Goal: Transaction & Acquisition: Purchase product/service

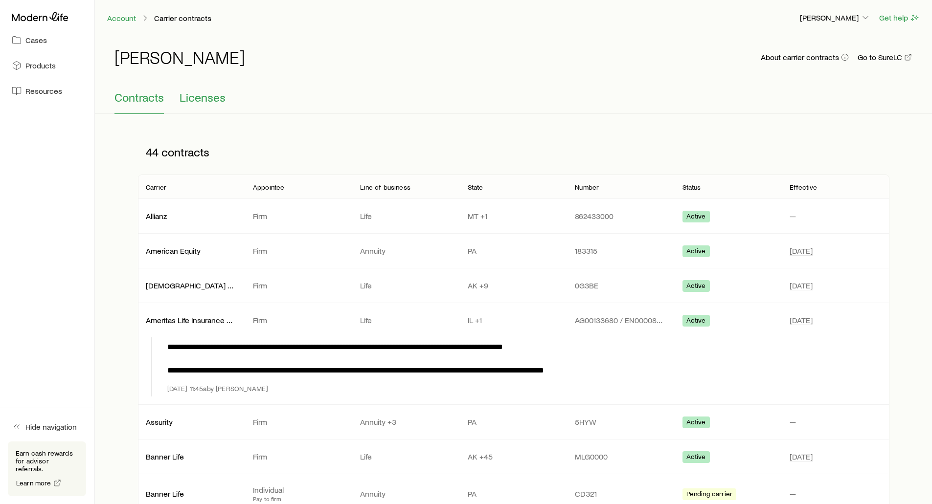
click at [205, 95] on span "Licenses" at bounding box center [203, 98] width 46 height 14
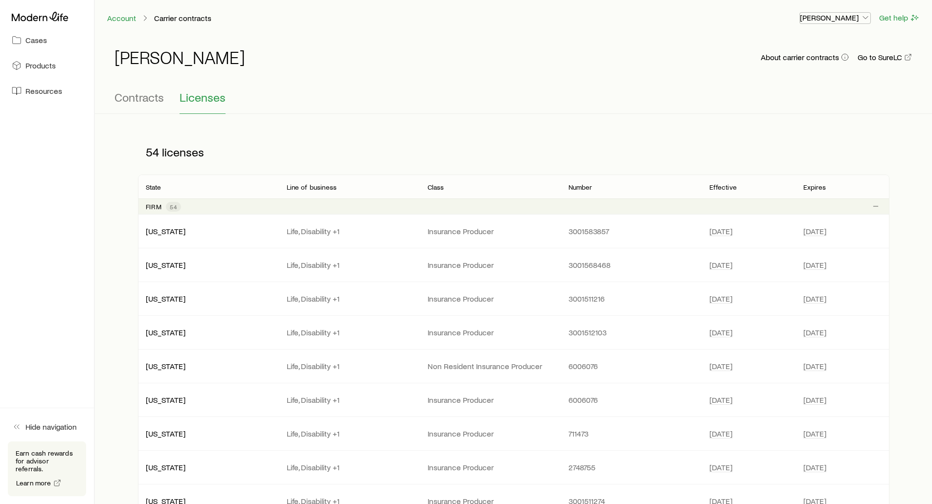
click at [817, 20] on p "[PERSON_NAME]" at bounding box center [835, 18] width 70 height 10
click at [691, 23] on div "Account Carrier contracts" at bounding box center [449, 18] width 685 height 12
click at [124, 92] on span "Contracts" at bounding box center [138, 98] width 49 height 14
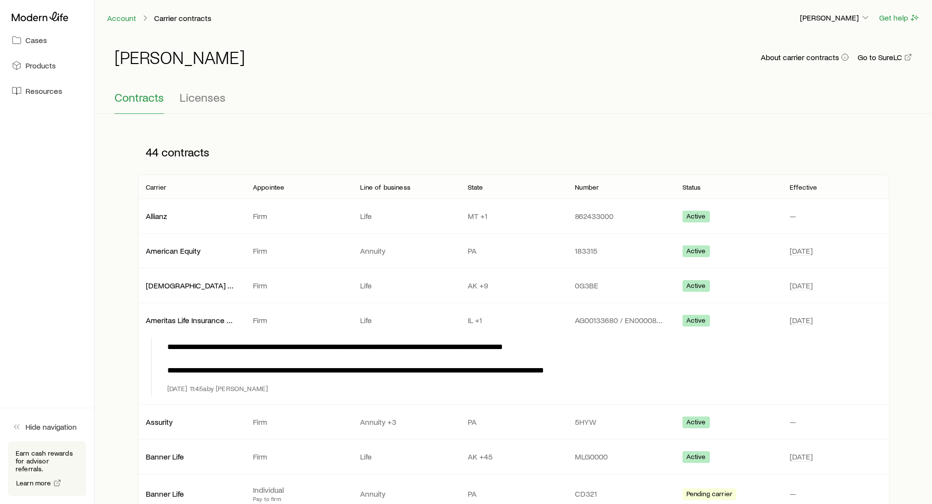
click at [357, 63] on div "[PERSON_NAME] About carrier contracts Go to SureLC" at bounding box center [513, 62] width 798 height 31
click at [822, 20] on p "[PERSON_NAME]" at bounding box center [835, 18] width 70 height 10
click at [813, 67] on span "Commission schedule" at bounding box center [812, 66] width 75 height 10
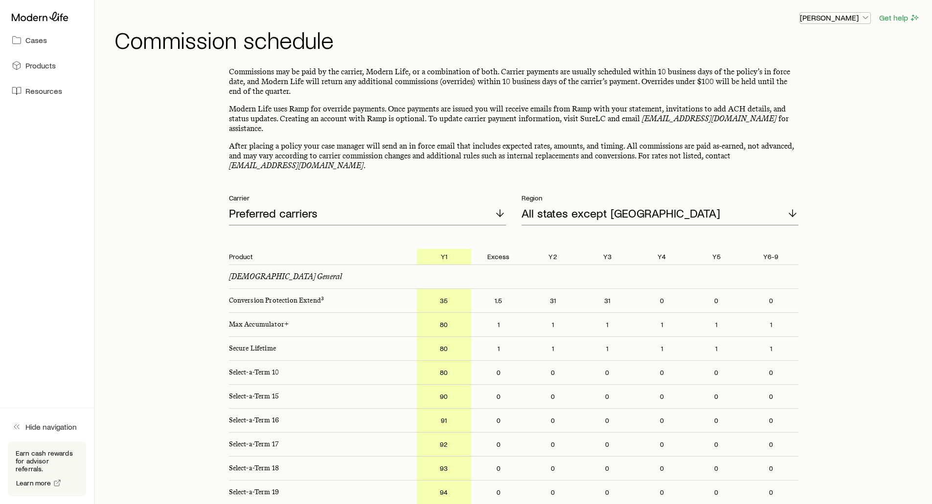
click at [818, 19] on p "[PERSON_NAME]" at bounding box center [835, 18] width 70 height 10
click at [572, 45] on h1 "Commission schedule" at bounding box center [517, 39] width 806 height 23
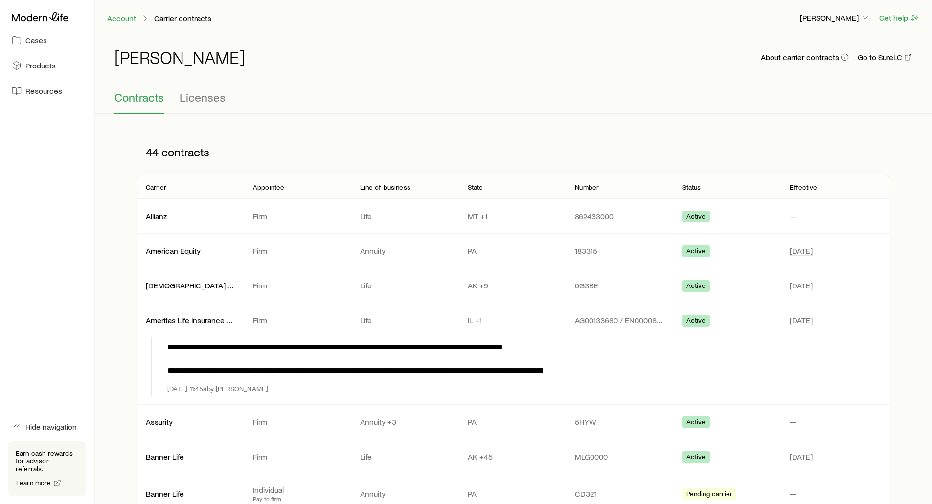
click at [334, 58] on div "[PERSON_NAME] About carrier contracts Go to SureLC" at bounding box center [513, 62] width 798 height 31
click at [794, 57] on button "About carrier contracts" at bounding box center [804, 57] width 89 height 9
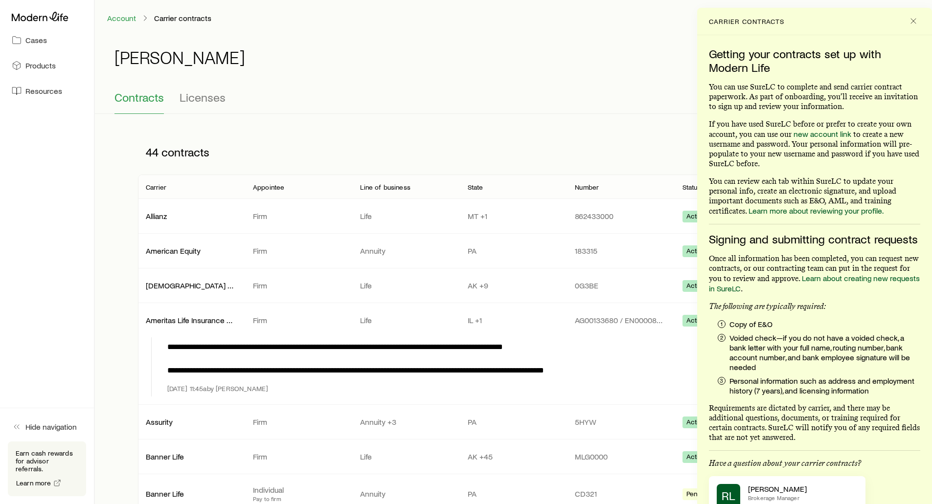
click at [815, 20] on p "[PERSON_NAME]" at bounding box center [835, 18] width 70 height 10
click at [911, 17] on icon "Close" at bounding box center [913, 21] width 10 height 10
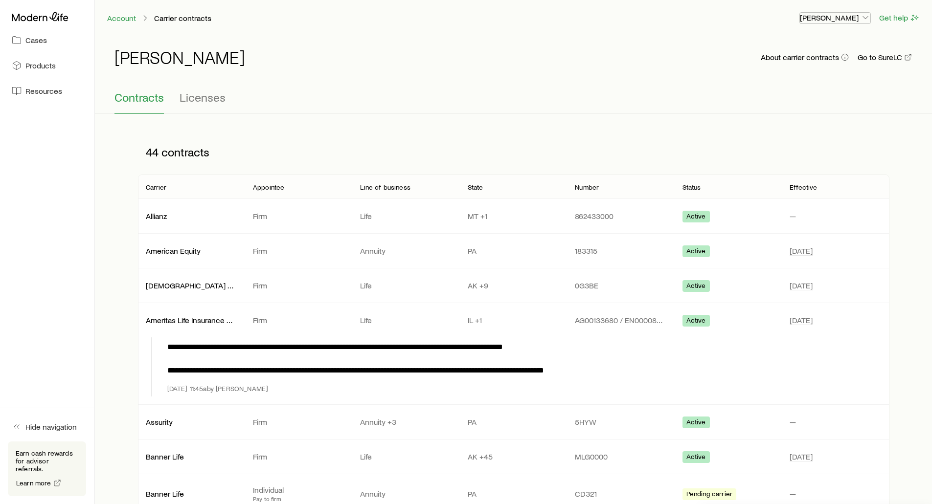
click at [856, 18] on p "[PERSON_NAME]" at bounding box center [835, 18] width 70 height 10
click at [813, 66] on span "Commission schedule" at bounding box center [812, 66] width 75 height 10
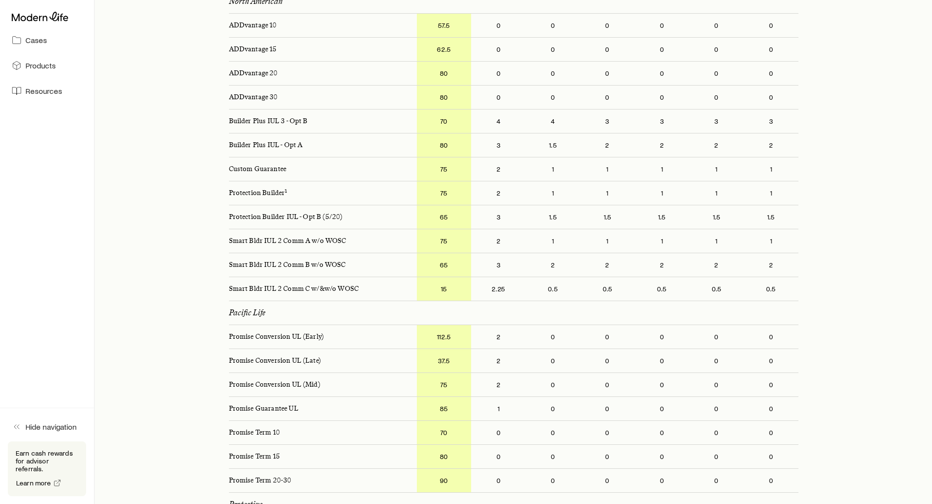
scroll to position [1565, 0]
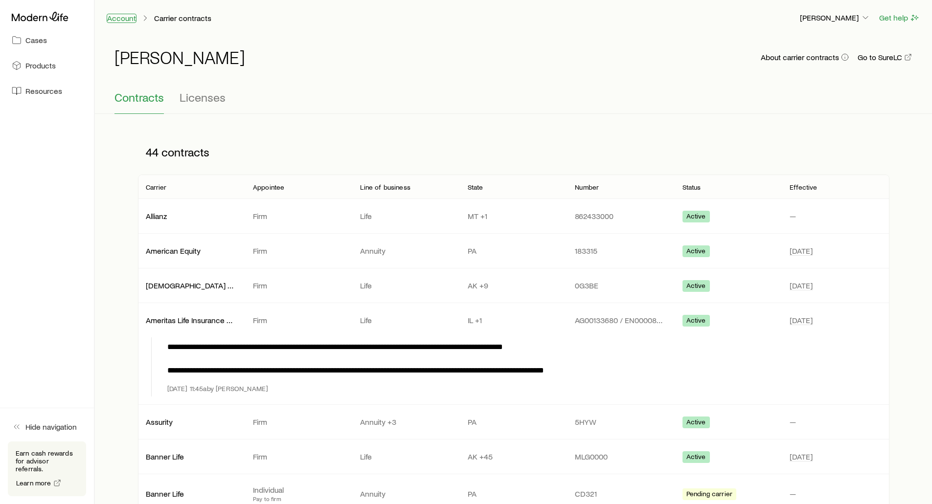
click at [129, 20] on link "Account" at bounding box center [122, 18] width 30 height 9
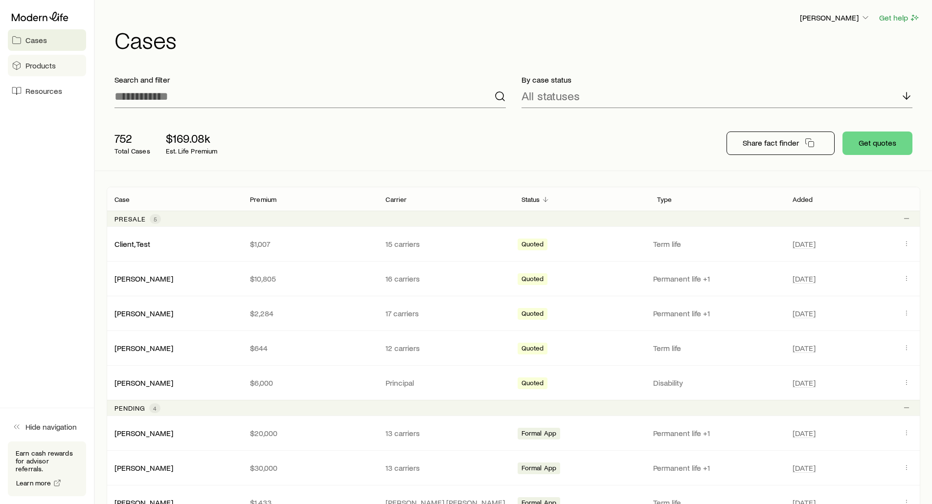
click at [31, 70] on link "Products" at bounding box center [47, 66] width 78 height 22
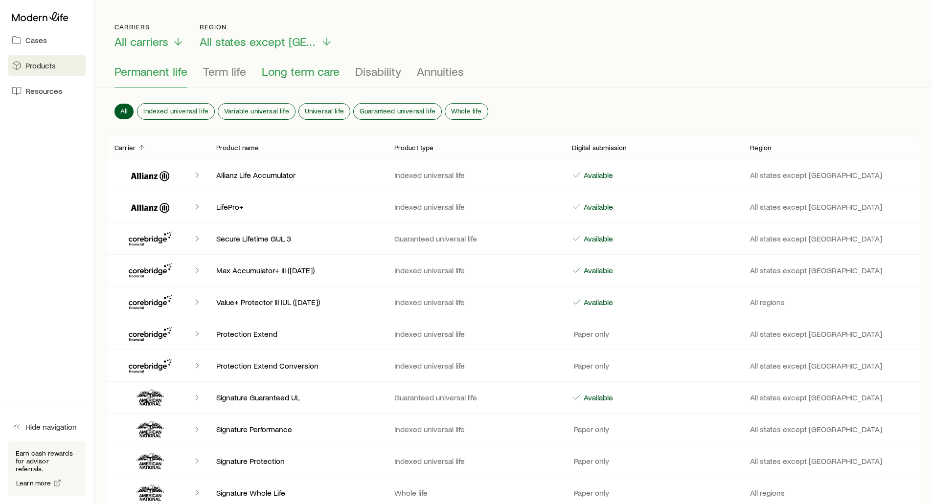
scroll to position [49, 0]
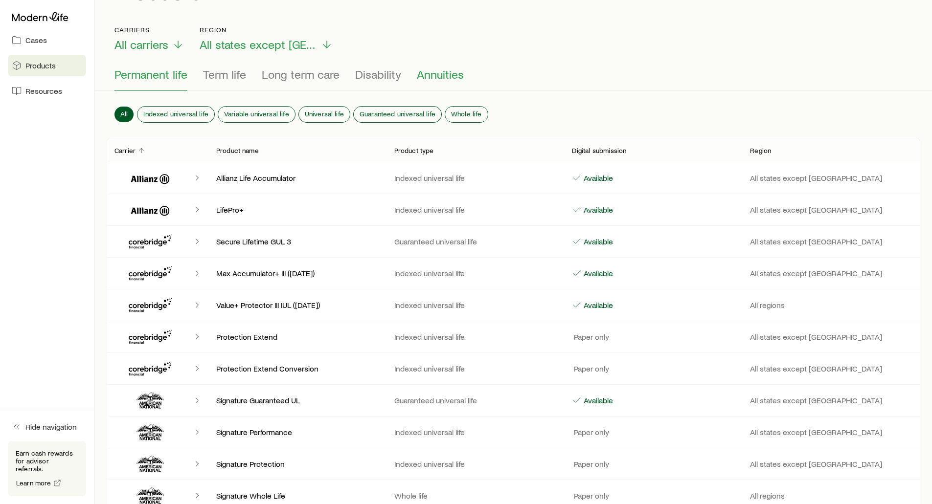
click at [423, 77] on span "Annuities" at bounding box center [440, 75] width 47 height 14
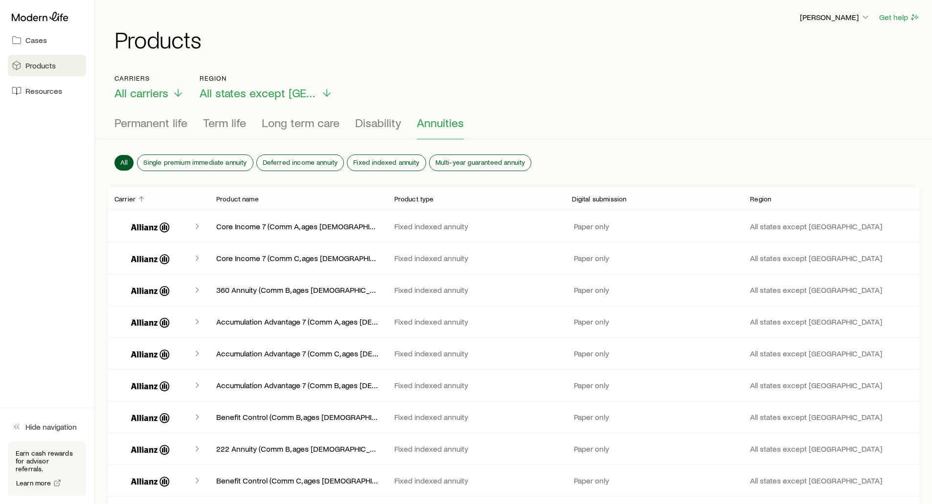
scroll to position [0, 0]
click at [383, 120] on span "Disability" at bounding box center [378, 123] width 46 height 14
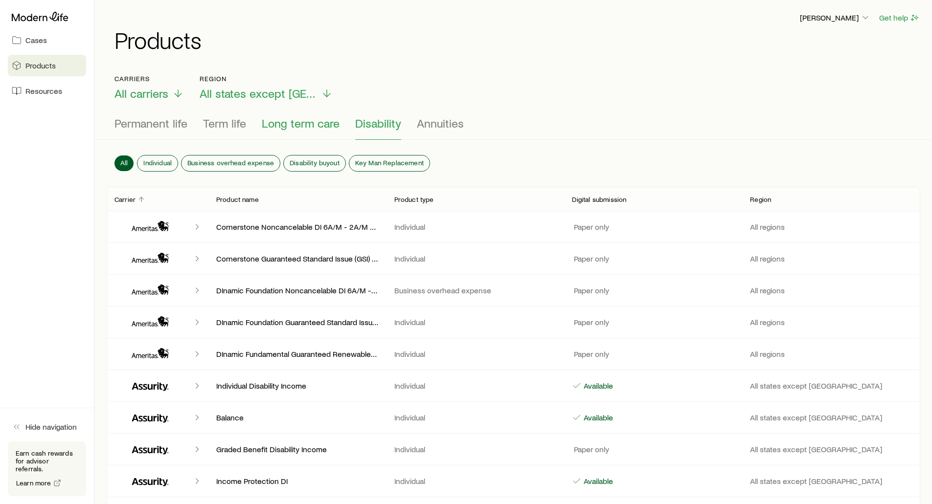
click at [314, 128] on span "Long term care" at bounding box center [301, 123] width 78 height 14
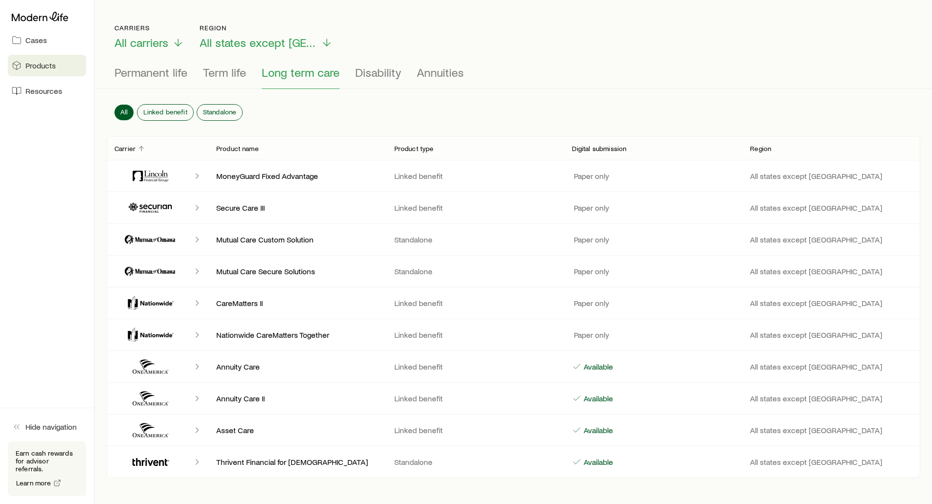
scroll to position [47, 0]
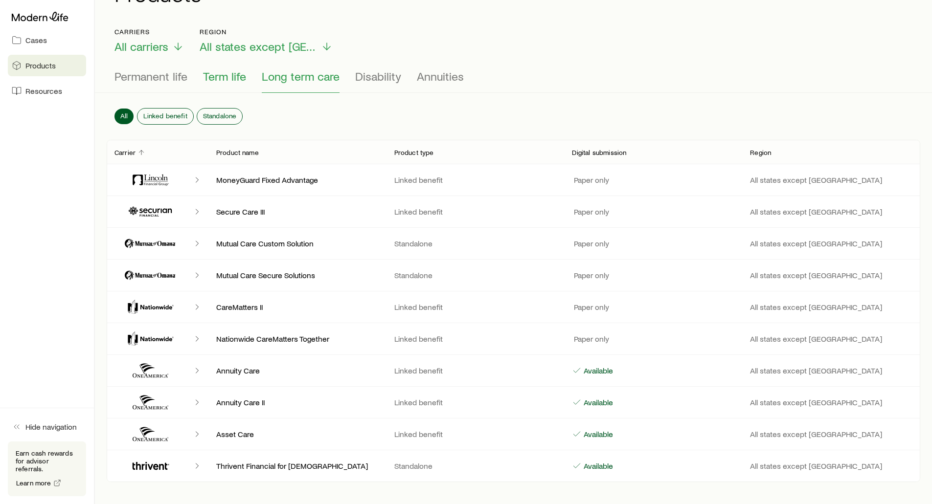
click at [237, 75] on span "Term life" at bounding box center [224, 76] width 43 height 14
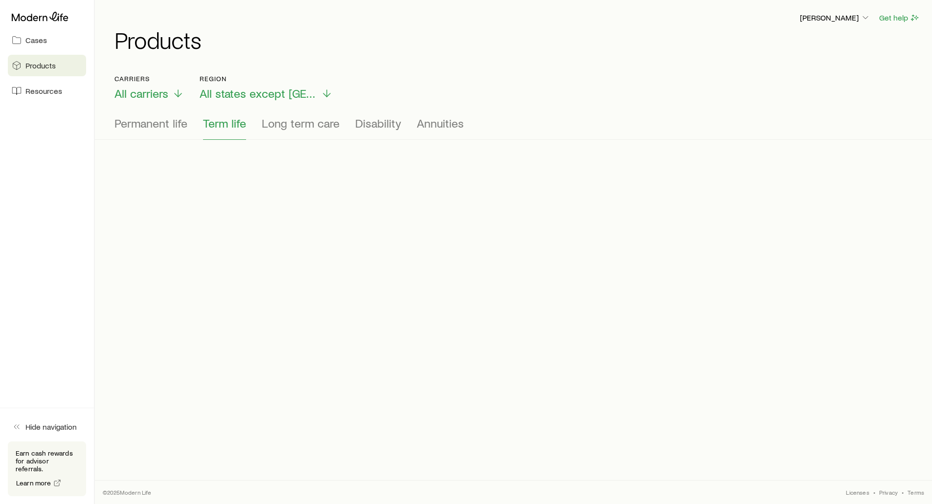
scroll to position [0, 0]
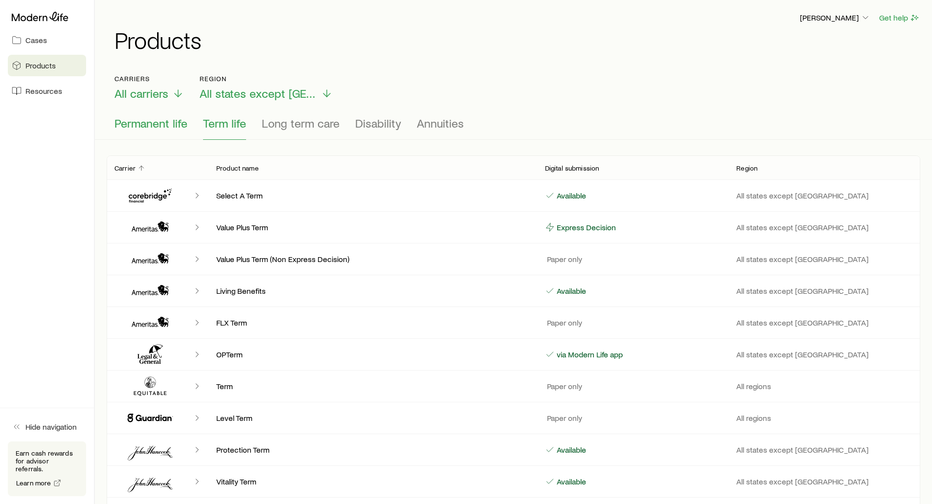
click at [139, 124] on span "Permanent life" at bounding box center [150, 123] width 73 height 14
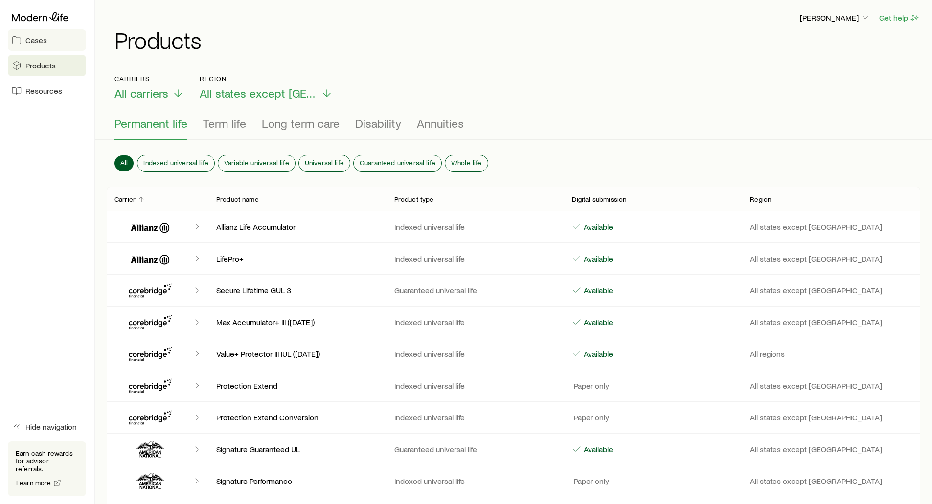
click at [40, 43] on span "Cases" at bounding box center [36, 40] width 22 height 10
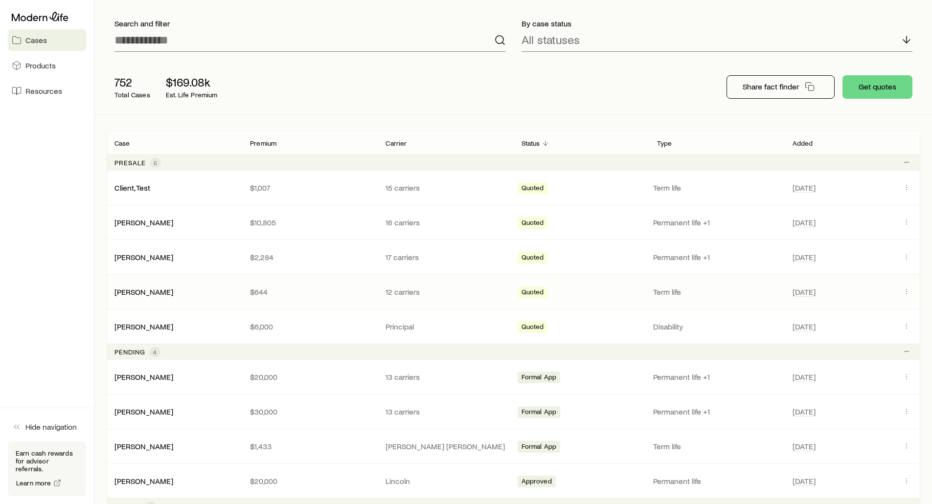
scroll to position [49, 0]
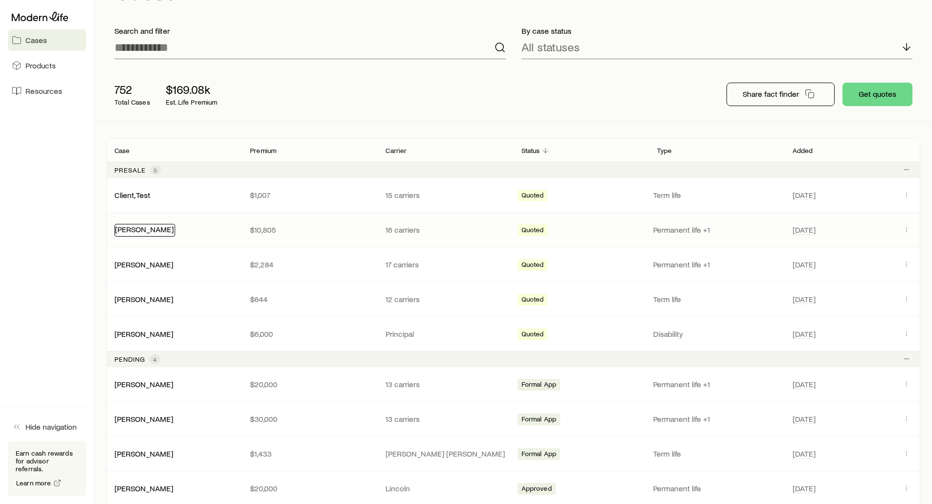
click at [137, 233] on link "[PERSON_NAME]" at bounding box center [144, 229] width 59 height 9
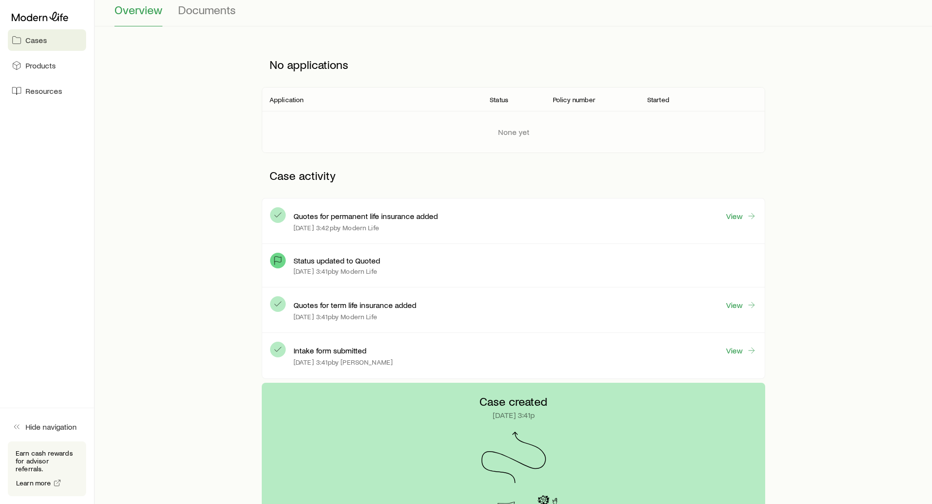
scroll to position [98, 0]
click at [739, 214] on link "View" at bounding box center [740, 215] width 31 height 11
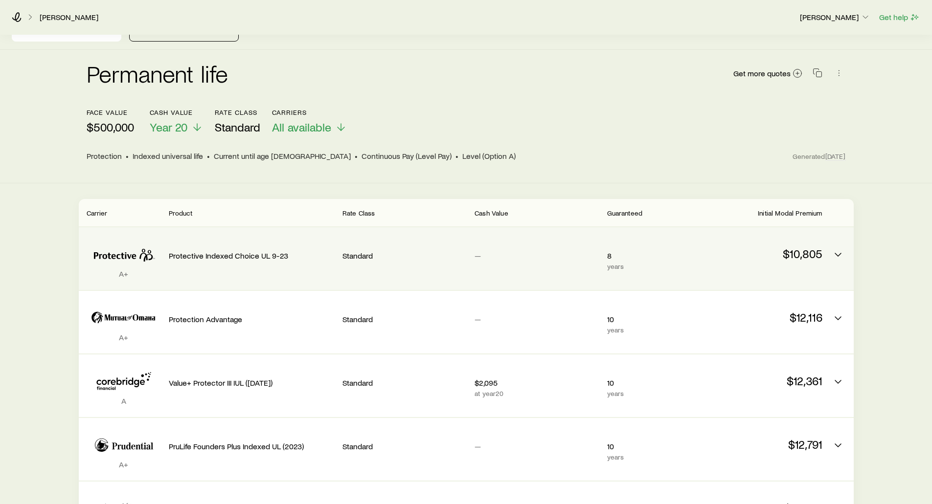
scroll to position [49, 0]
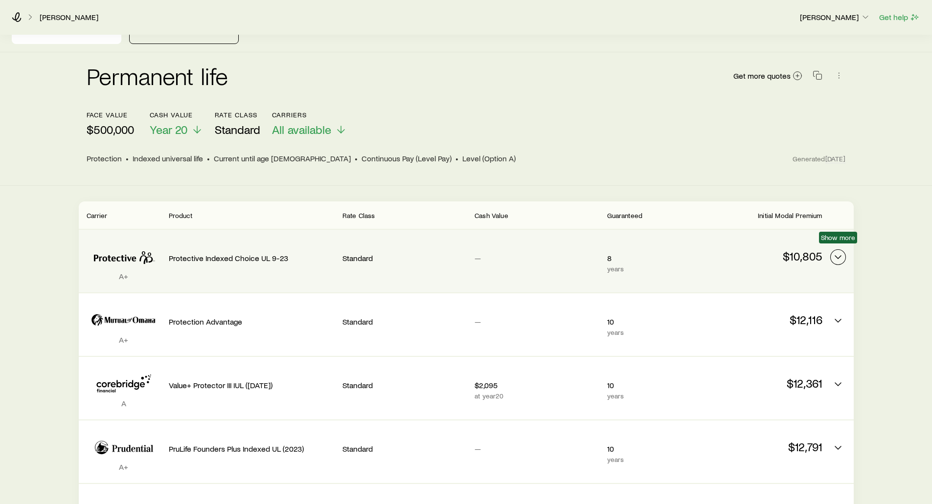
click at [842, 251] on icon "Permanent quotes" at bounding box center [838, 257] width 12 height 12
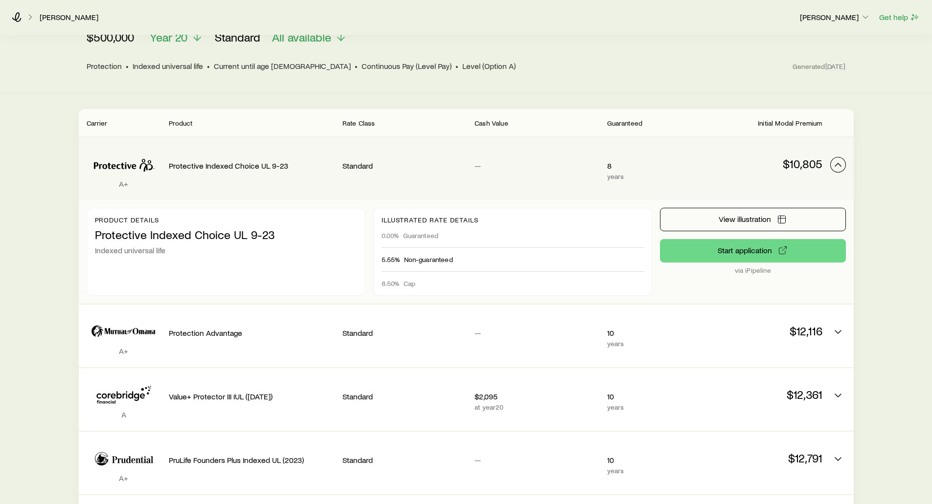
scroll to position [147, 0]
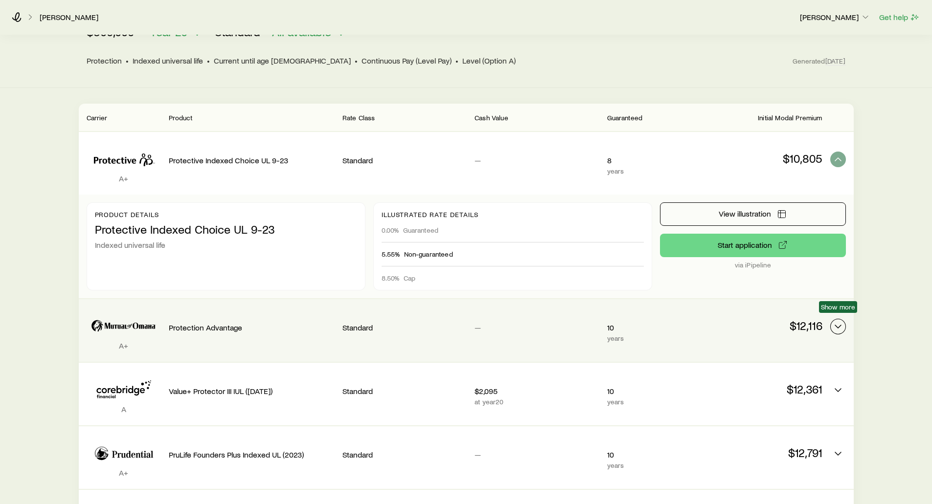
click at [835, 321] on icon "Permanent quotes" at bounding box center [838, 327] width 12 height 12
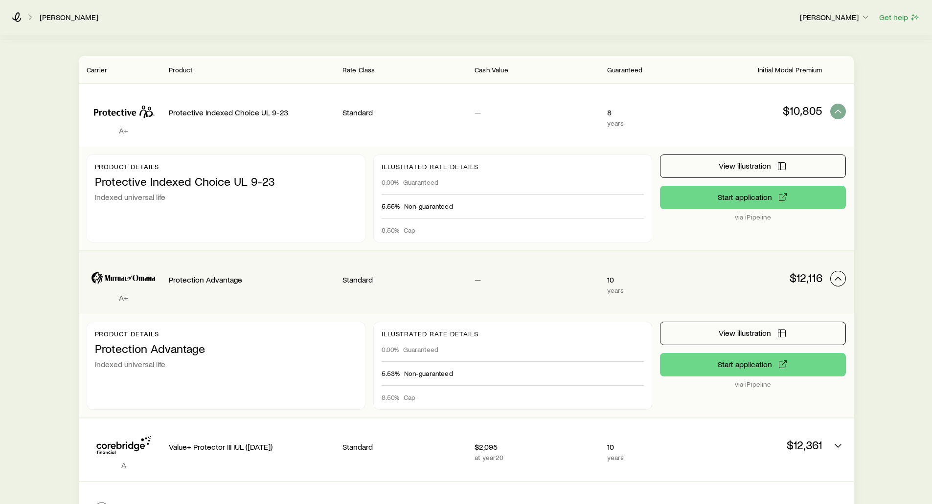
scroll to position [196, 0]
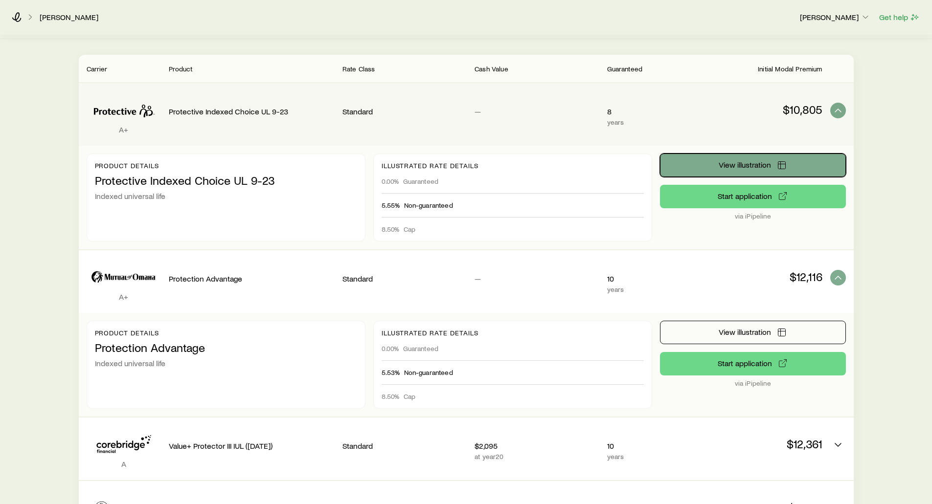
click at [739, 161] on span "View illustration" at bounding box center [745, 165] width 52 height 8
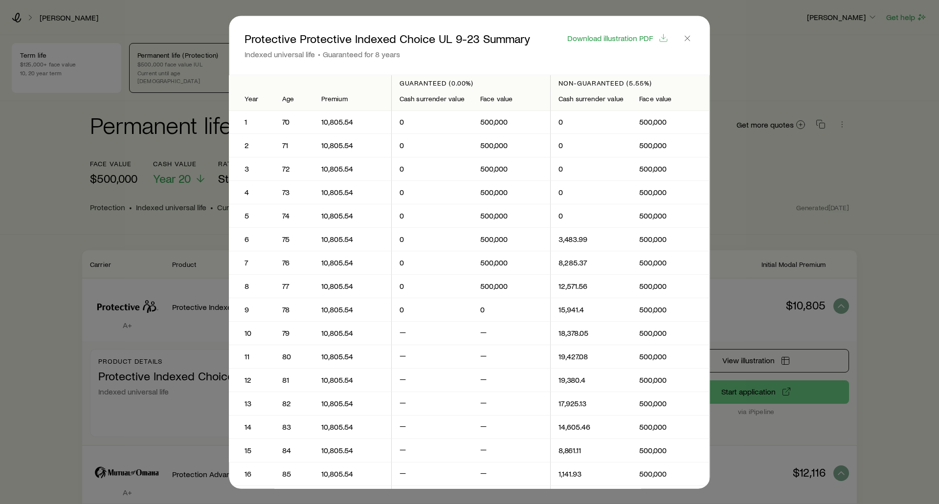
scroll to position [0, 0]
click at [602, 40] on span "Download illustration PDF" at bounding box center [610, 38] width 86 height 8
click at [685, 41] on icon "button" at bounding box center [688, 38] width 10 height 10
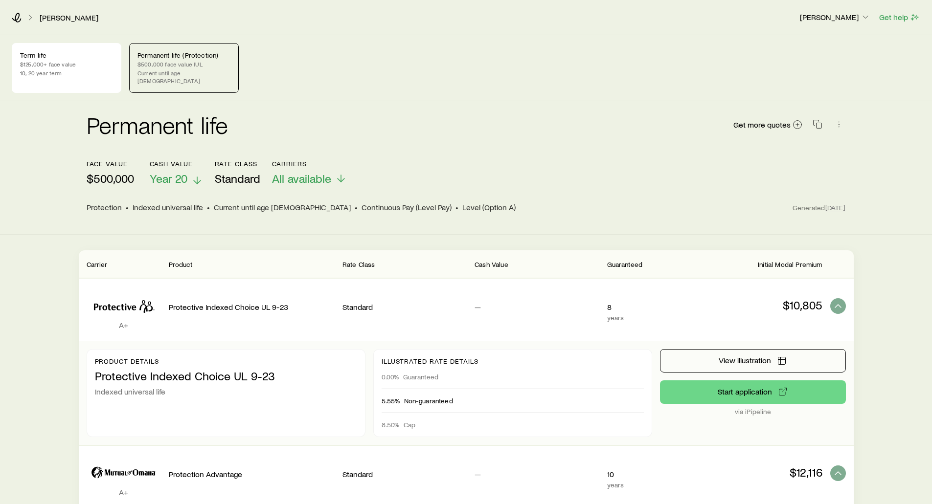
click at [181, 172] on span "Year 20" at bounding box center [169, 179] width 38 height 14
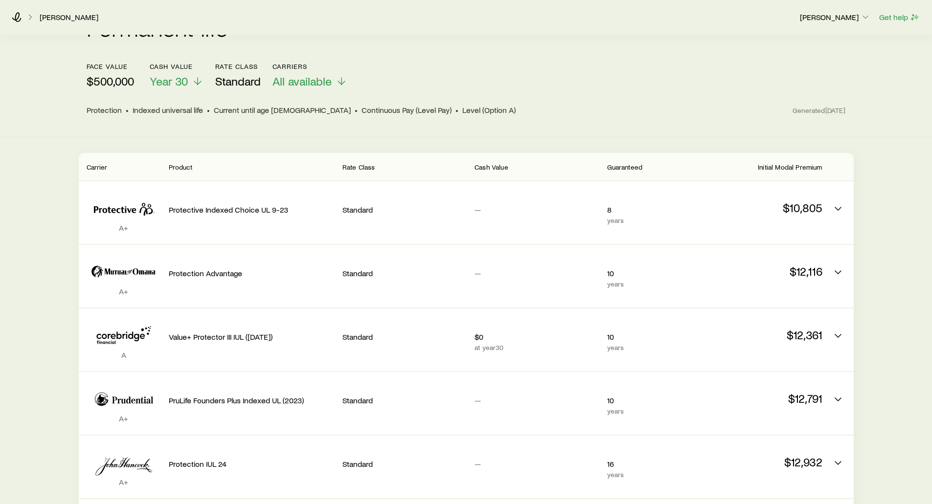
scroll to position [98, 0]
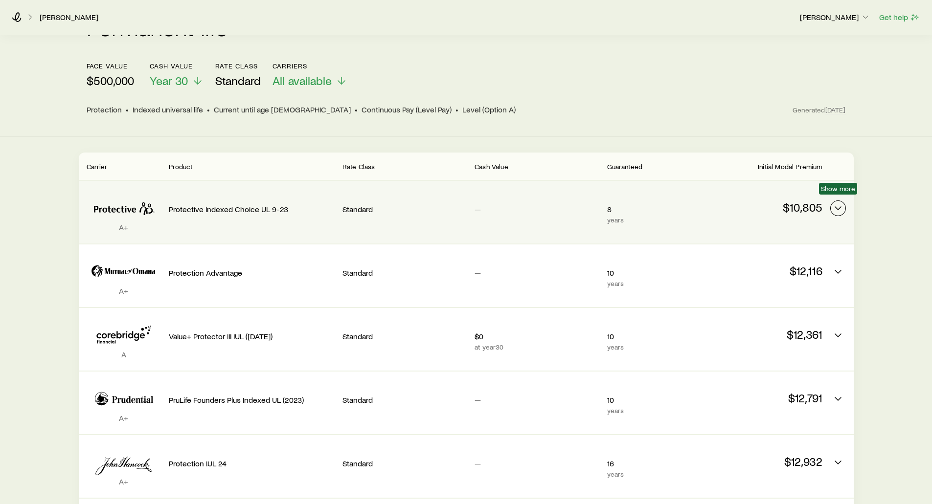
click at [836, 203] on icon "Permanent quotes" at bounding box center [838, 209] width 12 height 12
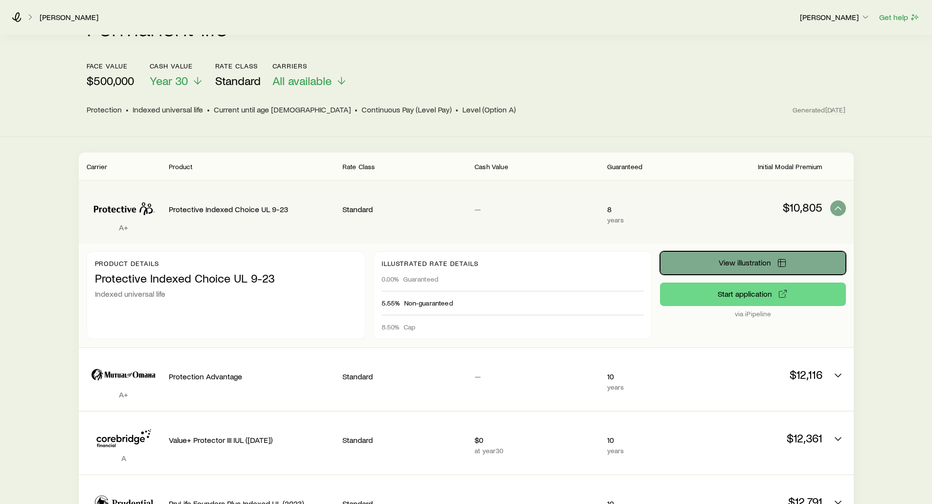
click at [754, 259] on span "View illustration" at bounding box center [745, 263] width 52 height 8
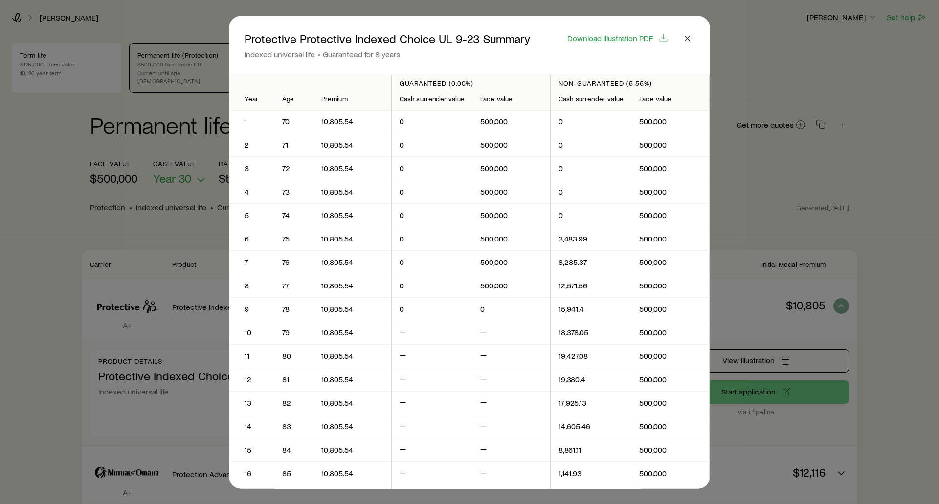
scroll to position [0, 0]
click at [689, 43] on button "button" at bounding box center [688, 38] width 14 height 14
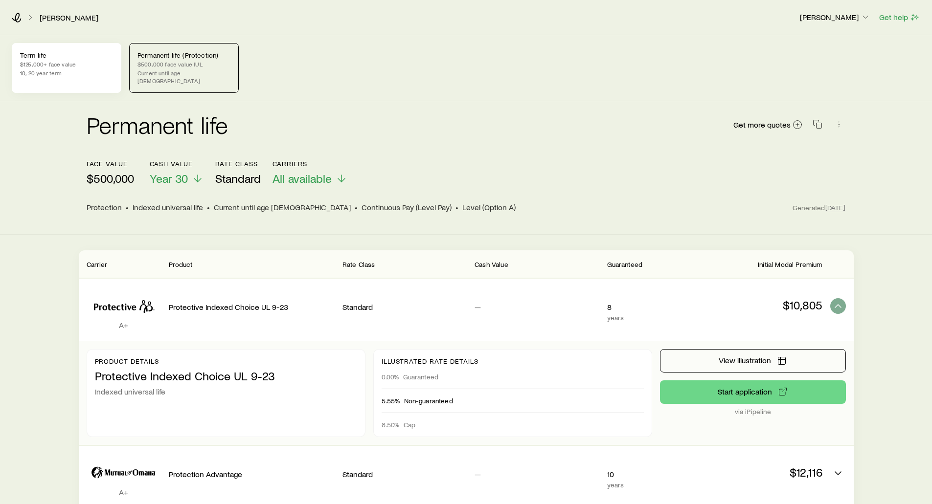
click at [24, 73] on p "10, 20 year term" at bounding box center [66, 73] width 93 height 8
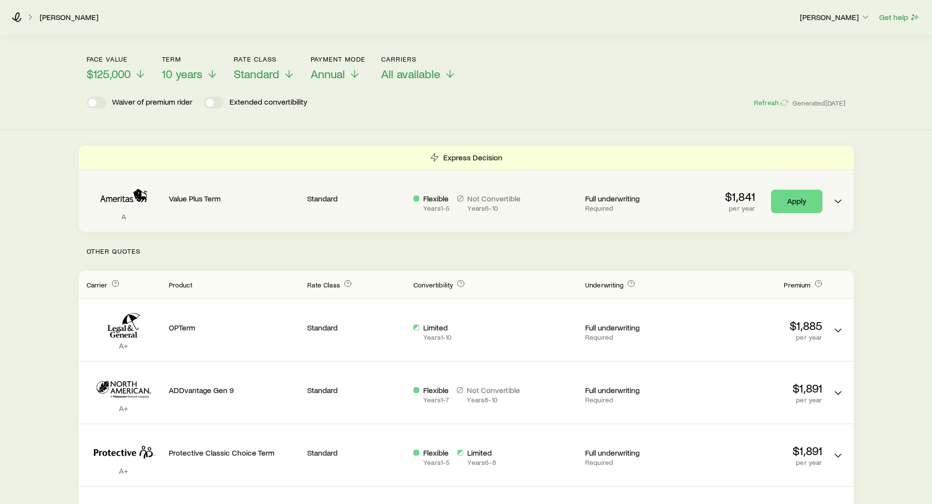
scroll to position [98, 0]
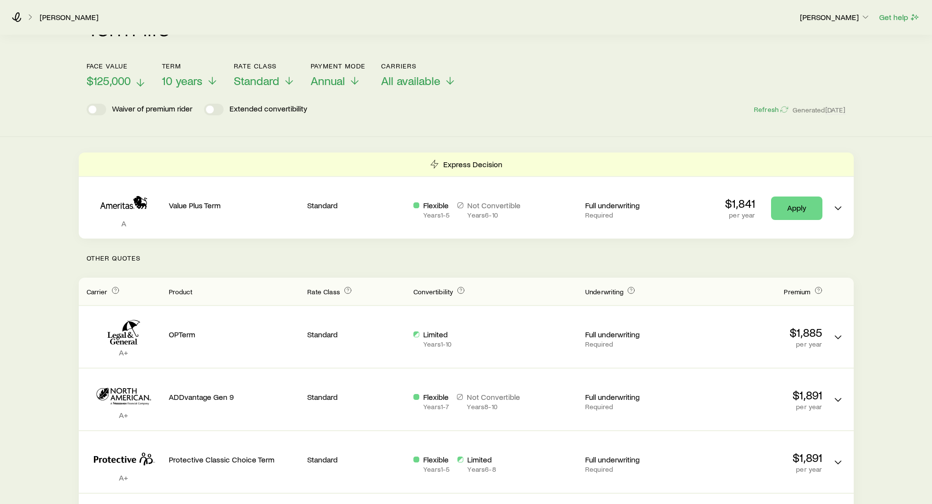
click at [115, 74] on span "$125,000" at bounding box center [109, 81] width 44 height 14
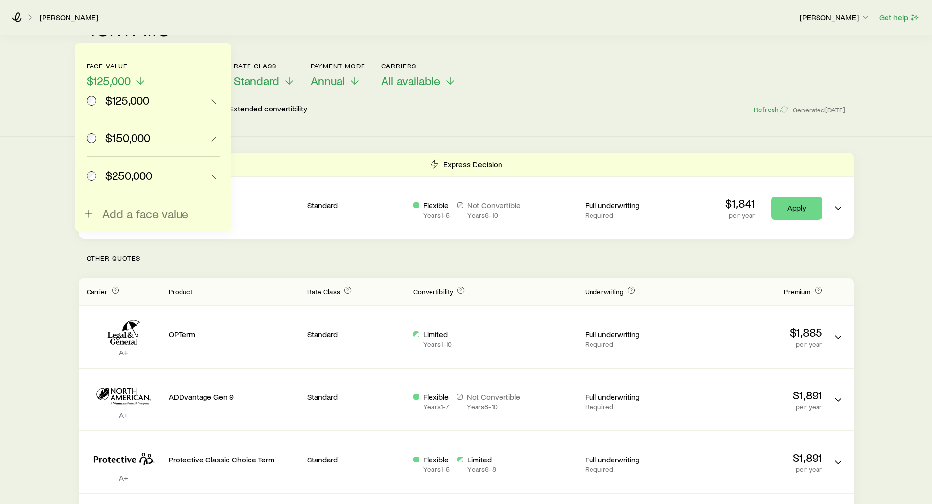
click at [310, 119] on div "Term life Get more quotes Face value $125,000 $125,000 $150,000 $250,000 Add a …" at bounding box center [466, 70] width 932 height 134
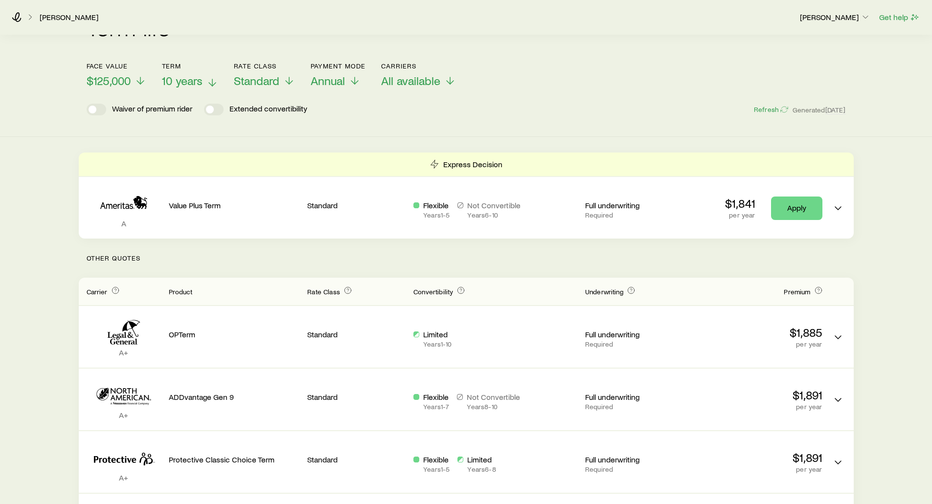
click at [204, 74] on p "10 years" at bounding box center [190, 81] width 56 height 14
click at [393, 110] on header "Face value $125,000 Term 10 years Rate Class Standard Payment Mode Annual Carri…" at bounding box center [466, 91] width 759 height 59
click at [350, 77] on icon at bounding box center [355, 83] width 12 height 12
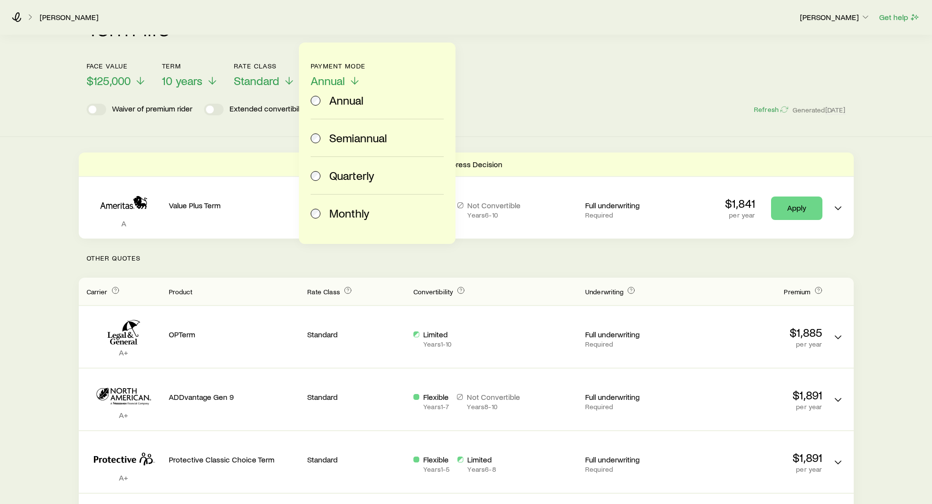
click at [560, 55] on div "Face value $125,000 Term 10 years Rate Class Standard Payment Mode Annual Annua…" at bounding box center [466, 69] width 759 height 38
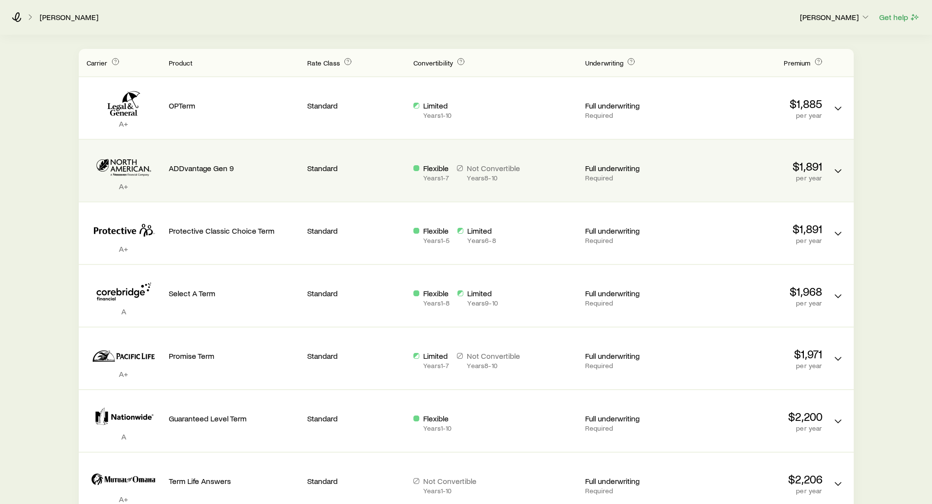
scroll to position [342, 0]
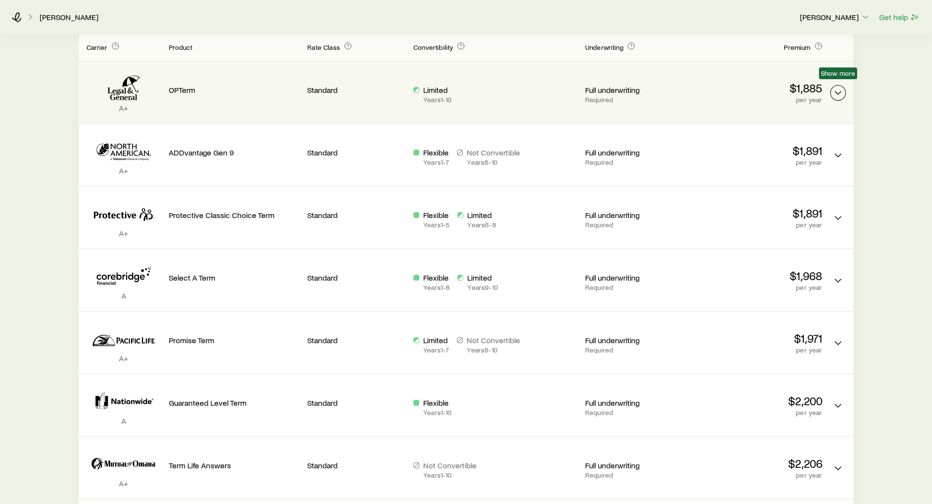
click at [837, 87] on icon "Term quotes" at bounding box center [838, 93] width 12 height 12
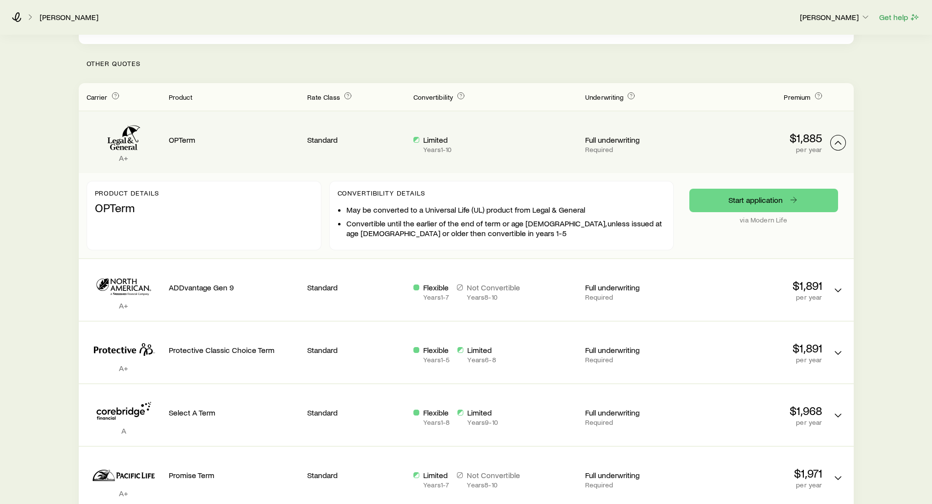
scroll to position [294, 0]
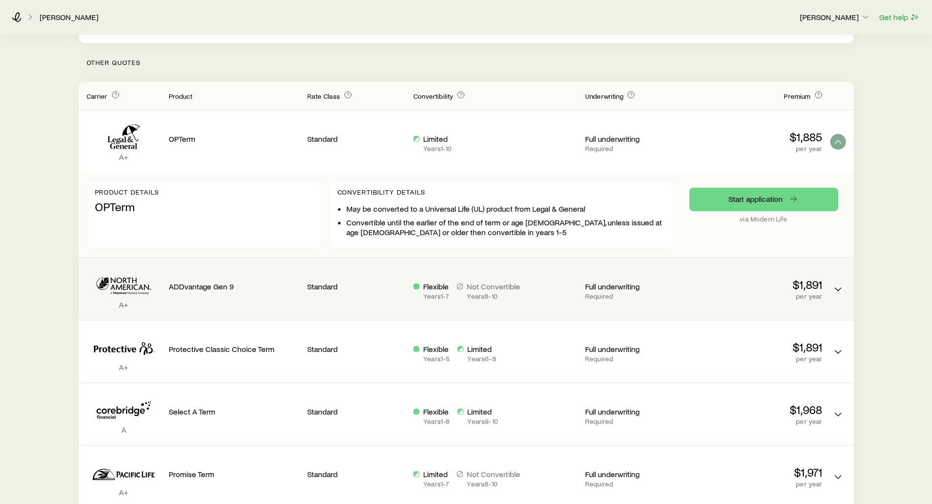
click at [831, 276] on div "Term quotes" at bounding box center [838, 282] width 16 height 32
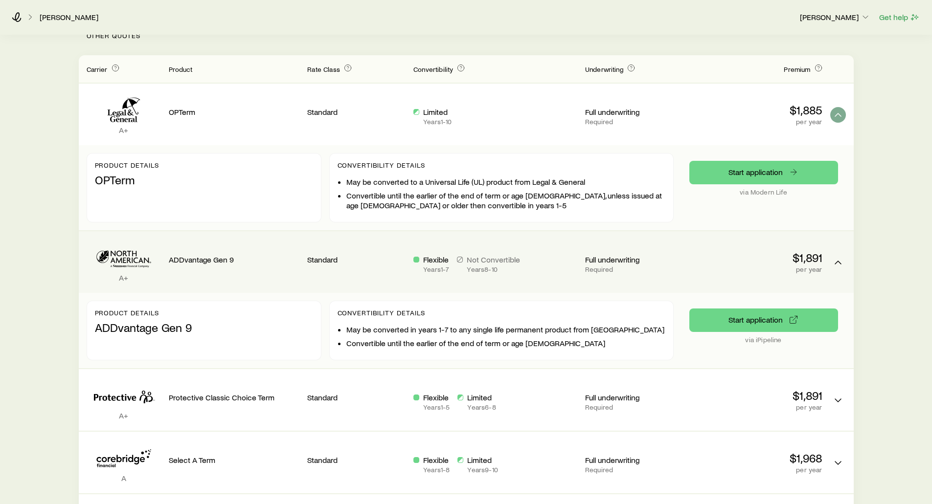
scroll to position [391, 0]
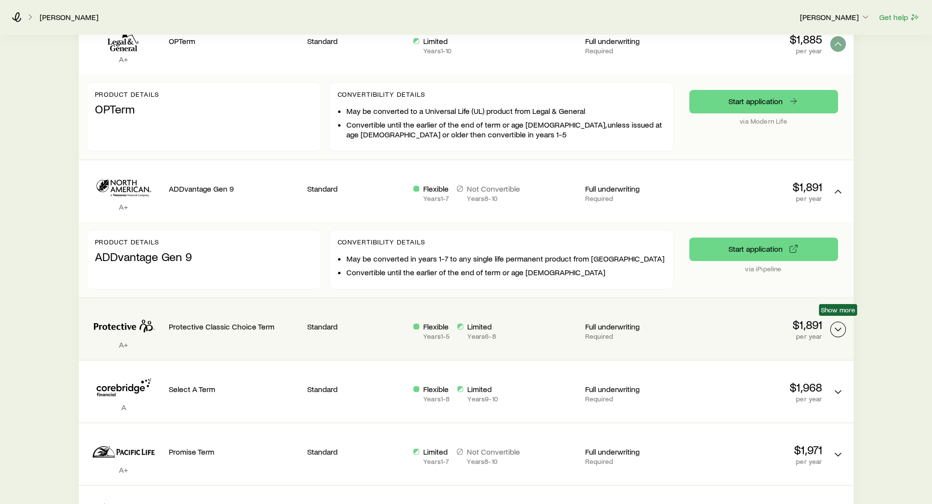
click at [843, 324] on icon "Term quotes" at bounding box center [838, 330] width 12 height 12
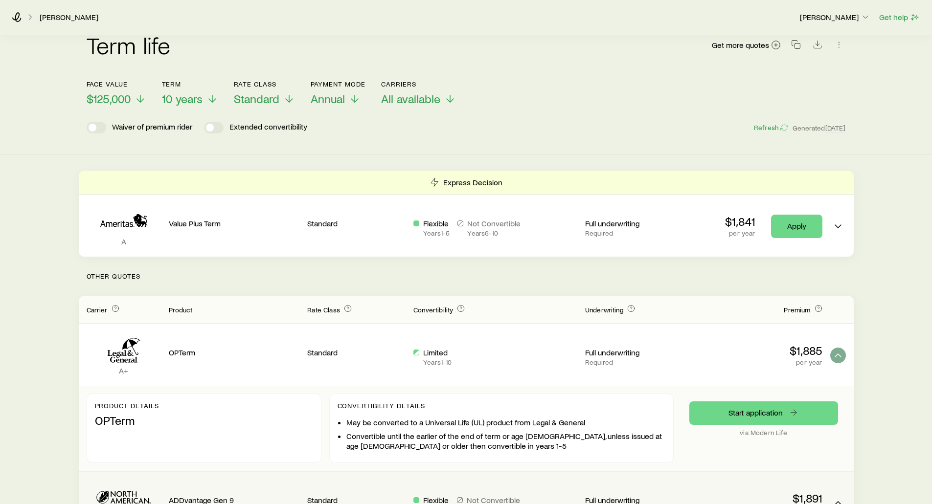
scroll to position [0, 0]
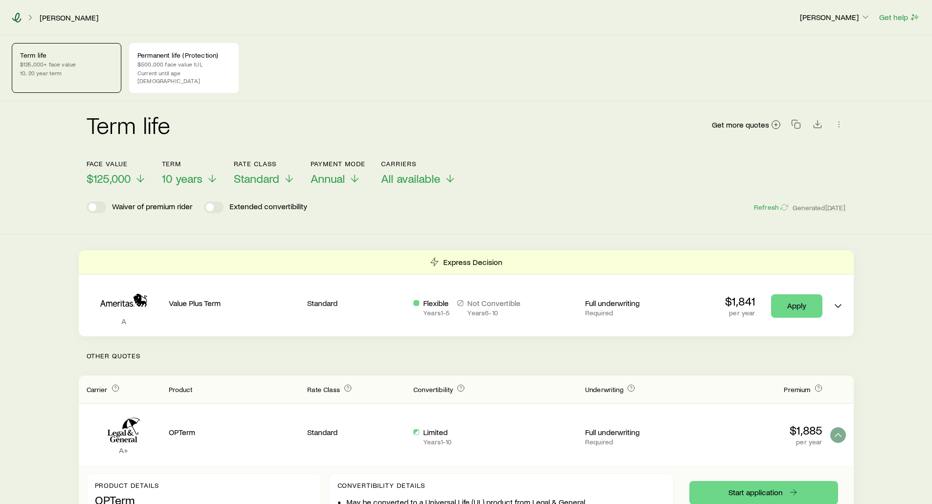
click at [16, 17] on icon at bounding box center [17, 18] width 10 height 10
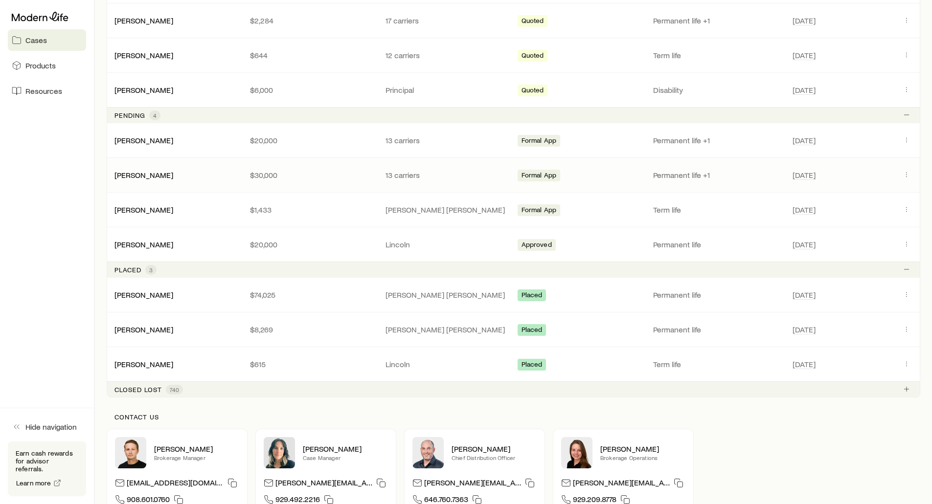
scroll to position [294, 0]
click at [151, 293] on link "[PERSON_NAME]" at bounding box center [144, 293] width 59 height 9
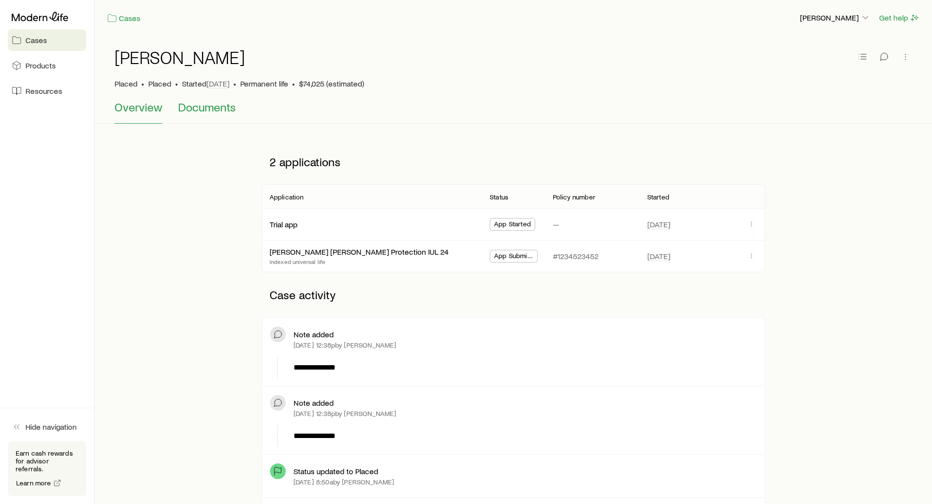
click at [200, 112] on span "Documents" at bounding box center [207, 107] width 58 height 14
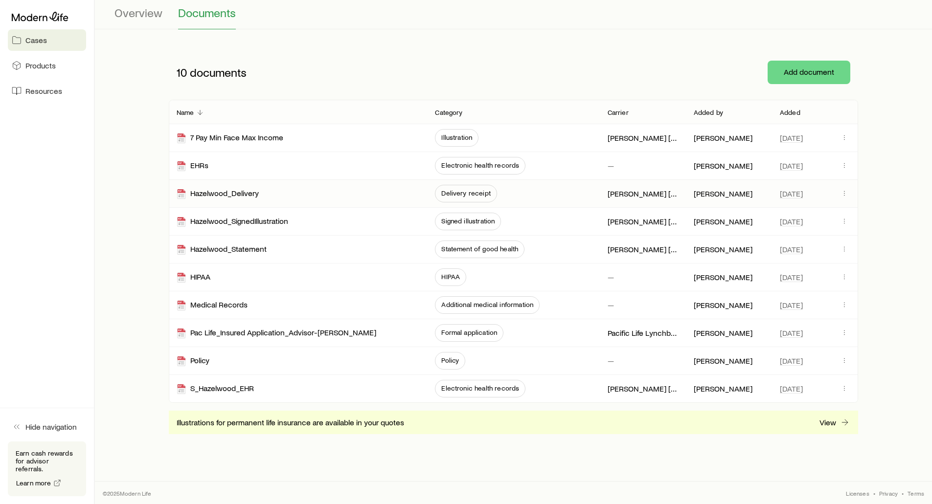
scroll to position [95, 0]
click at [453, 361] on span "Policy" at bounding box center [450, 360] width 18 height 8
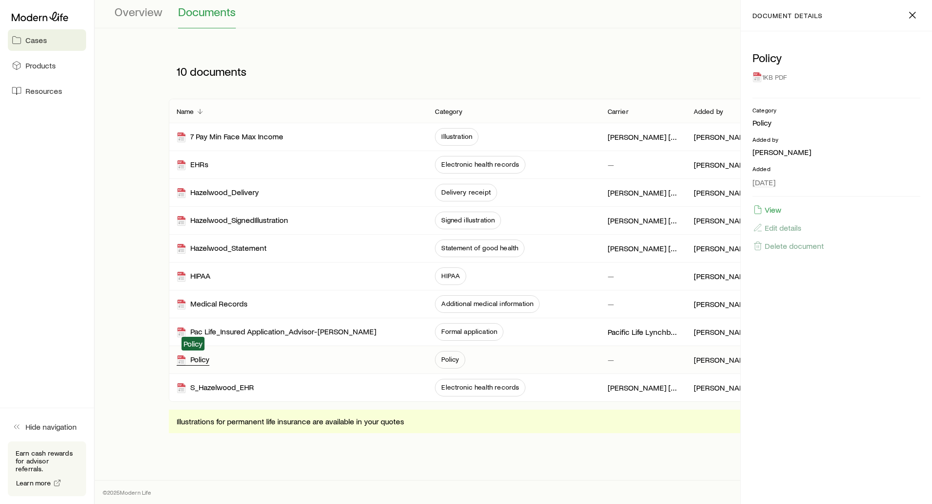
click at [205, 357] on div "Policy" at bounding box center [193, 360] width 33 height 11
click at [910, 12] on icon "button" at bounding box center [912, 15] width 12 height 12
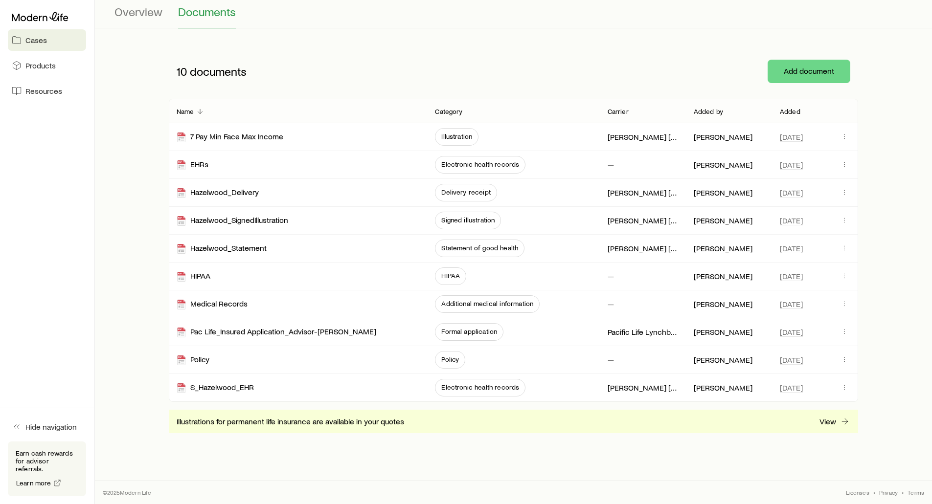
click at [270, 31] on div "[PERSON_NAME] Placed • Placed • Started [DATE] • Permanent life • $74,025 (esti…" at bounding box center [513, 194] width 837 height 509
click at [150, 10] on span "Overview" at bounding box center [138, 12] width 48 height 14
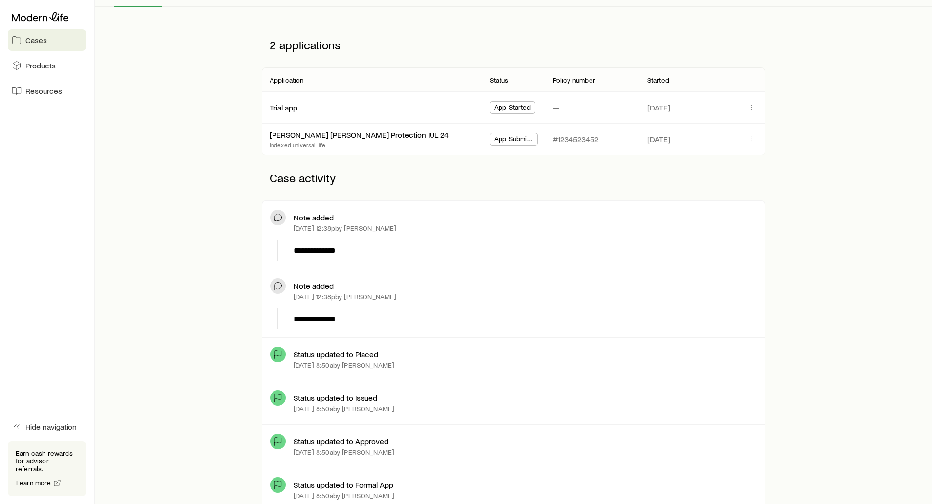
scroll to position [103, 0]
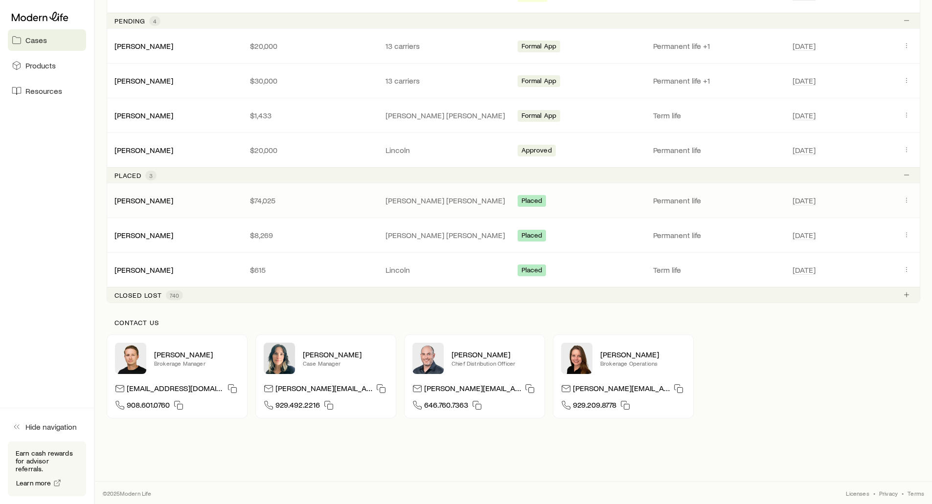
scroll to position [388, 0]
click at [137, 294] on p "Closed lost" at bounding box center [137, 295] width 47 height 8
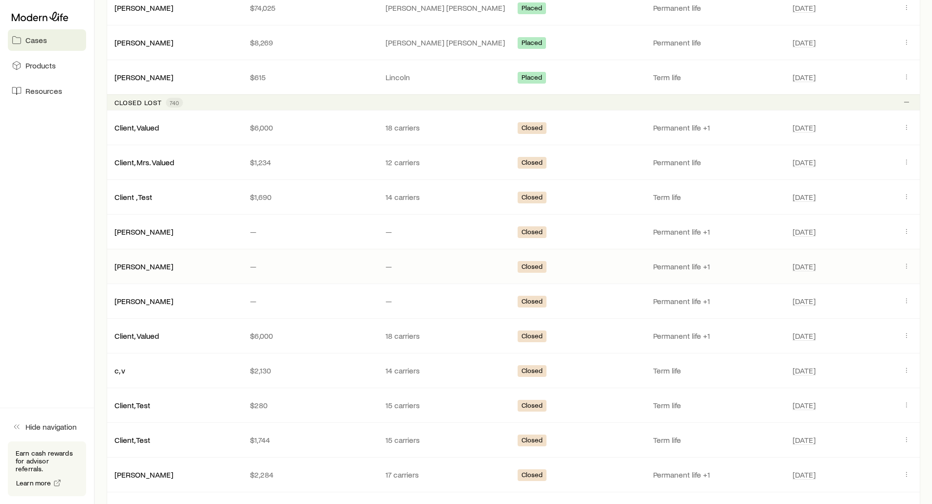
scroll to position [584, 0]
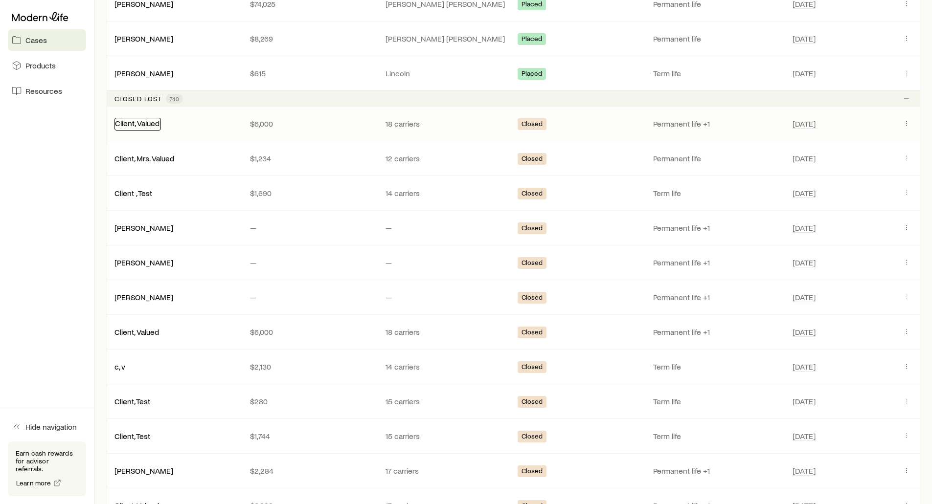
click at [136, 121] on link "Client, Valued" at bounding box center [137, 122] width 45 height 9
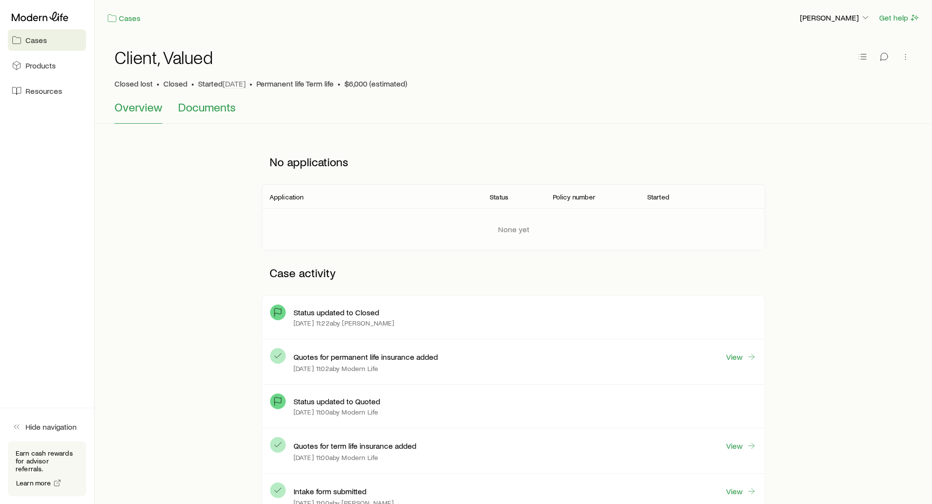
click at [221, 111] on span "Documents" at bounding box center [207, 107] width 58 height 14
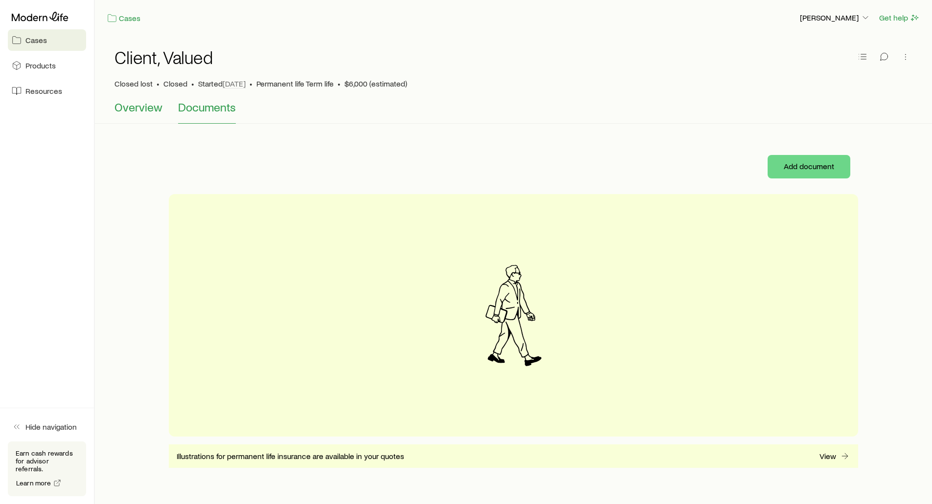
click at [133, 104] on span "Overview" at bounding box center [138, 107] width 48 height 14
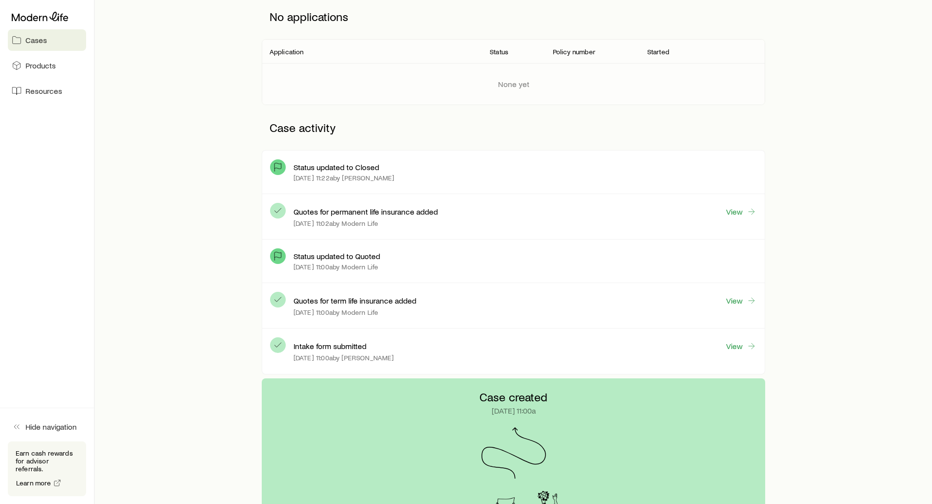
scroll to position [147, 0]
click at [739, 214] on link "View" at bounding box center [740, 210] width 31 height 11
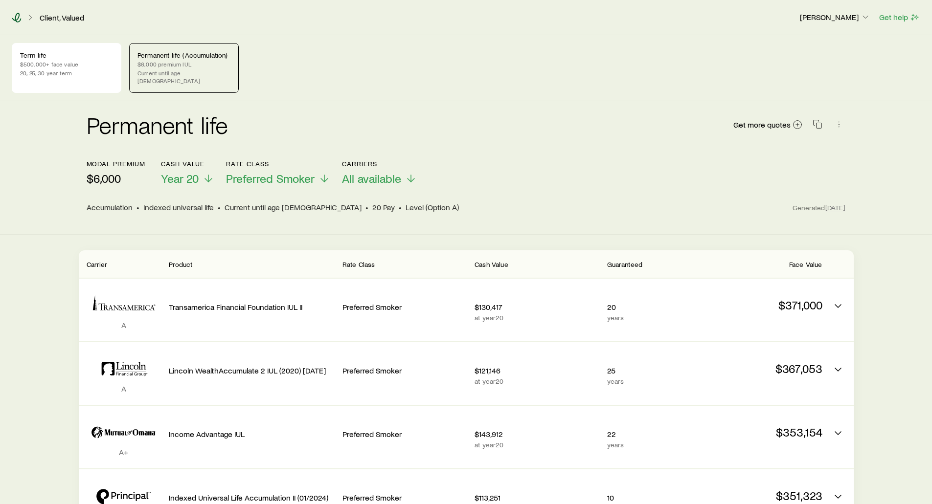
click at [18, 14] on icon at bounding box center [17, 18] width 10 height 10
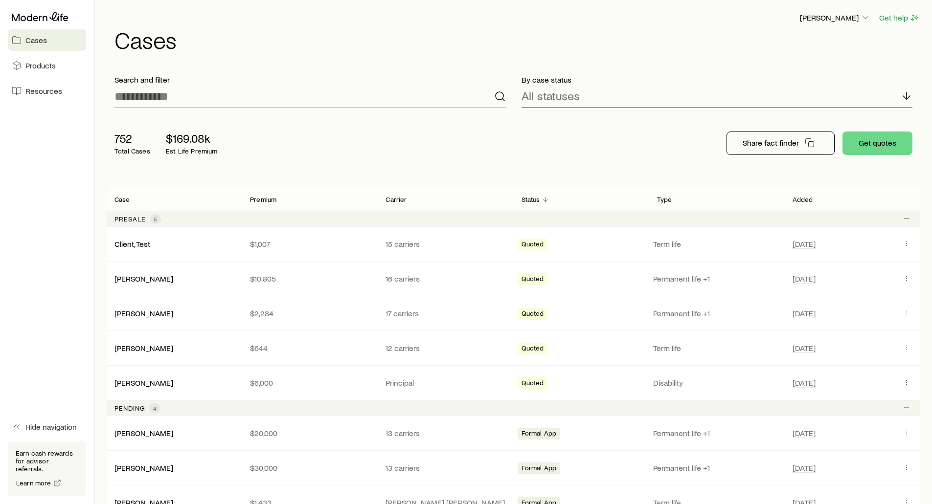
click at [573, 95] on p "All statuses" at bounding box center [550, 96] width 58 height 14
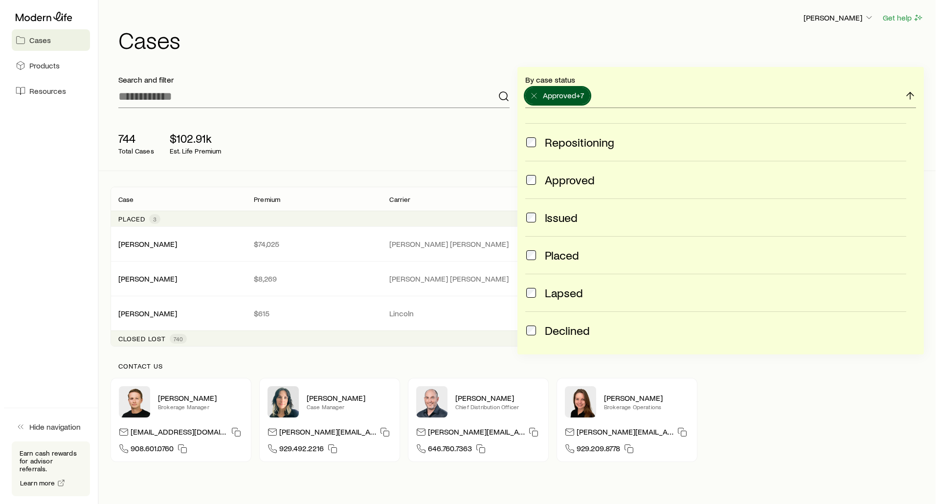
scroll to position [196, 0]
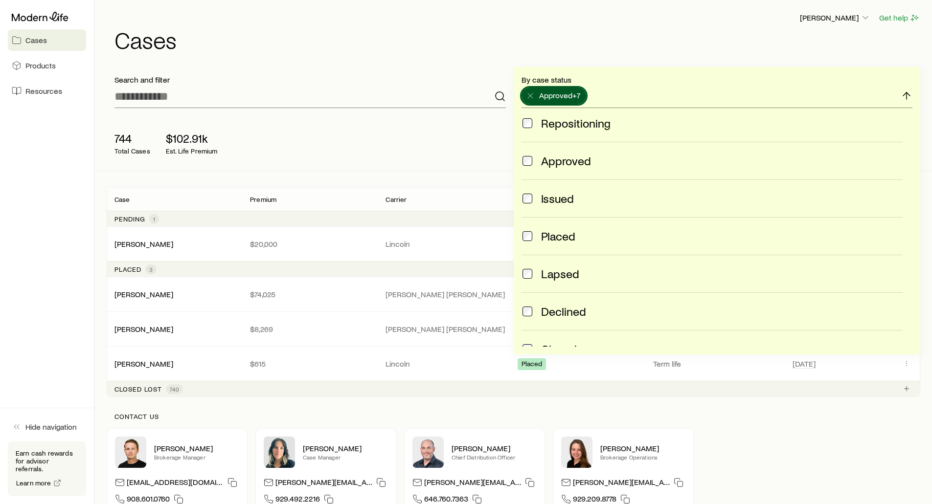
click at [469, 155] on div "744 Total Cases $102.91k Est. Life Premium Share fact finder Get quotes" at bounding box center [514, 143] width 814 height 55
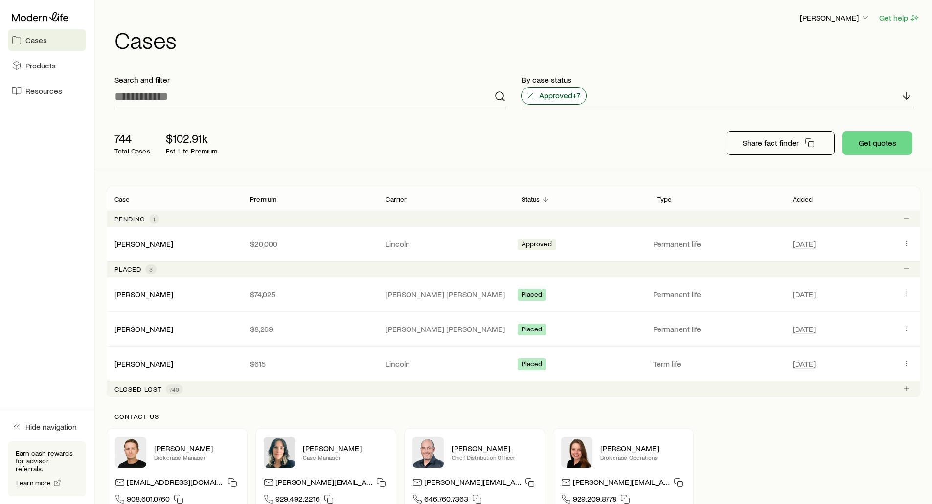
click at [577, 97] on span "Approved +7" at bounding box center [559, 96] width 41 height 10
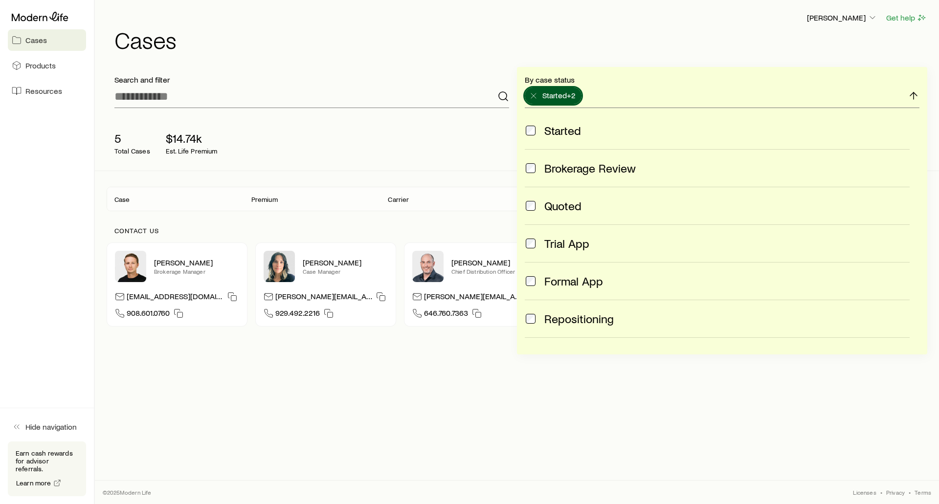
click at [530, 249] on span at bounding box center [531, 244] width 12 height 14
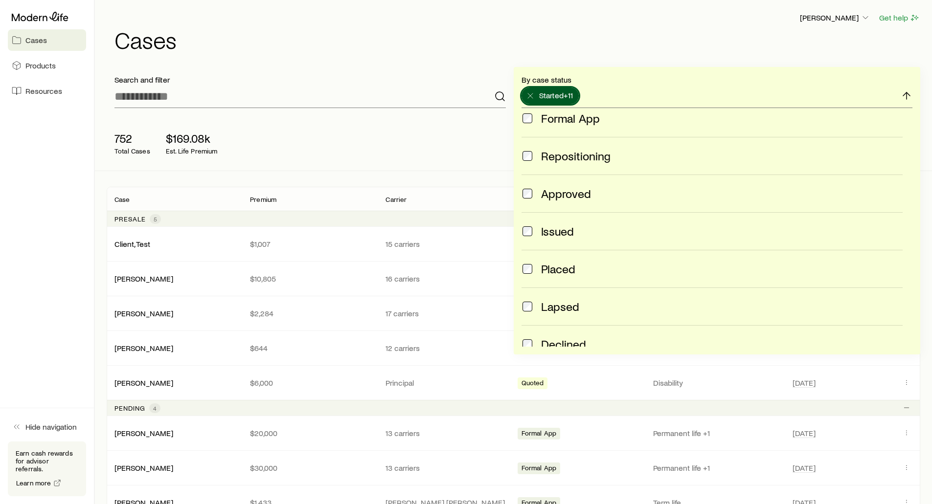
scroll to position [160, 0]
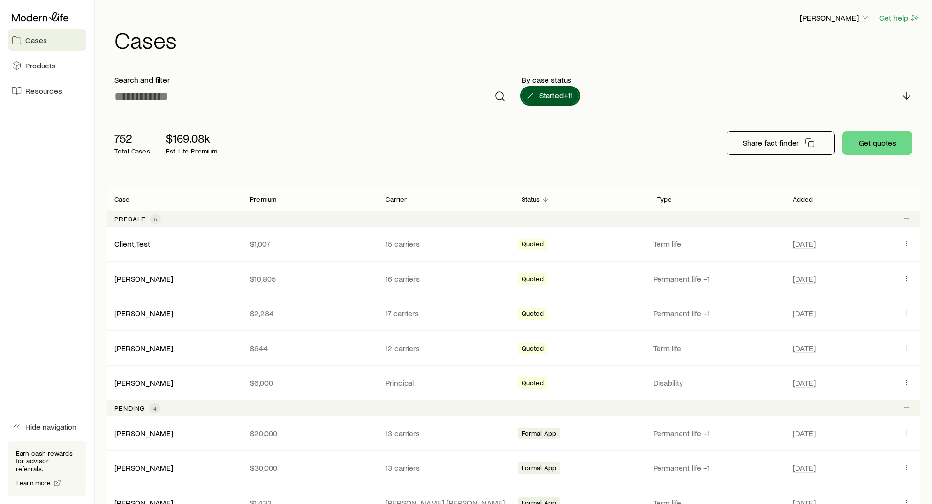
drag, startPoint x: 428, startPoint y: 167, endPoint x: 425, endPoint y: 159, distance: 8.1
click at [425, 161] on div "752 Total Cases $169.08k Est. Life Premium Share fact finder Get quotes" at bounding box center [514, 143] width 814 height 55
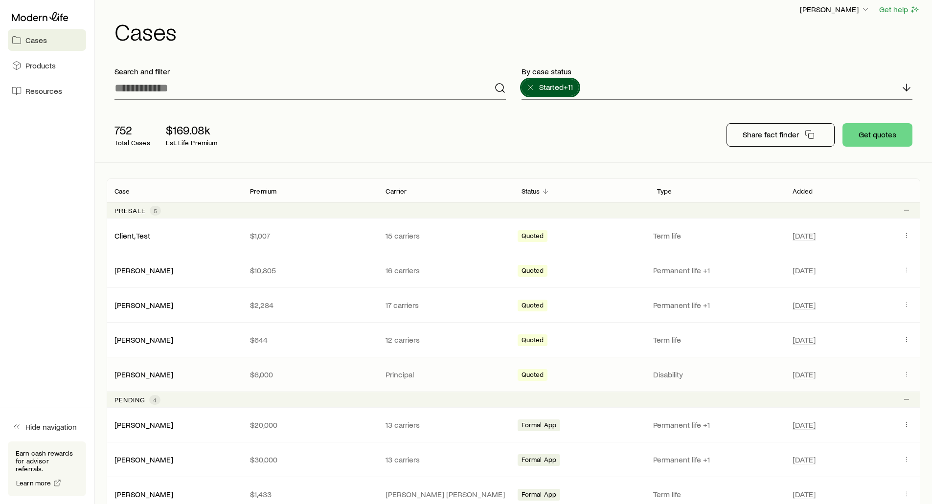
scroll to position [0, 0]
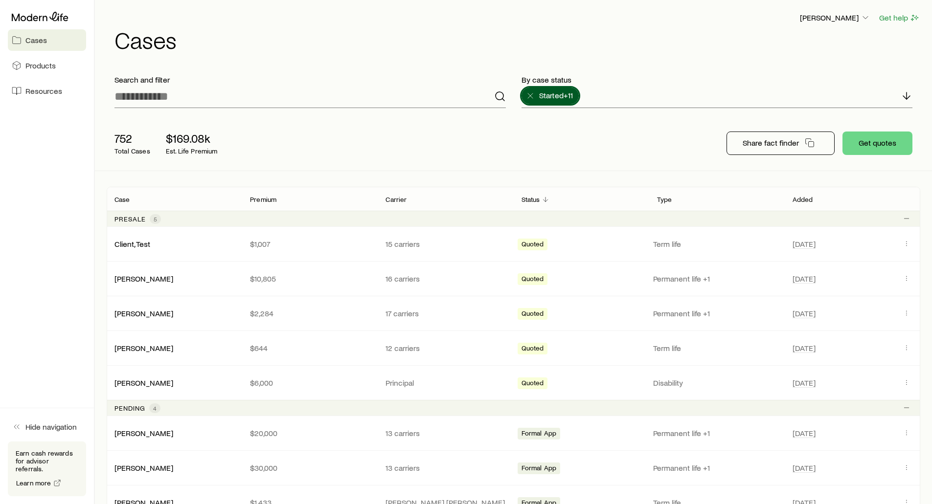
click at [467, 131] on div "752 Total Cases $169.08k Est. Life Premium Share fact finder Get quotes" at bounding box center [514, 143] width 814 height 55
click at [871, 148] on button "Get quotes" at bounding box center [877, 143] width 70 height 23
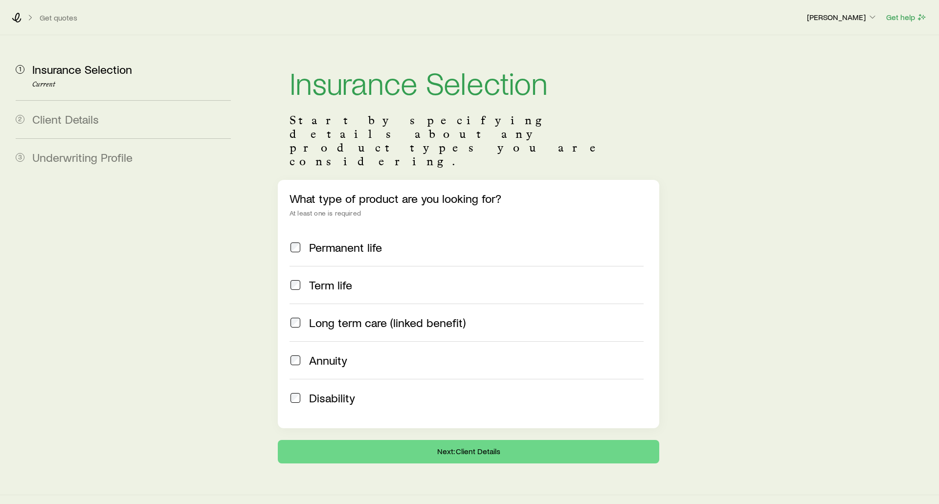
click at [106, 239] on aside "1 Insurance Selection Current 2 Client Details 3 Underwriting Profile" at bounding box center [123, 249] width 231 height 429
click at [294, 229] on label "Permanent life" at bounding box center [467, 247] width 354 height 37
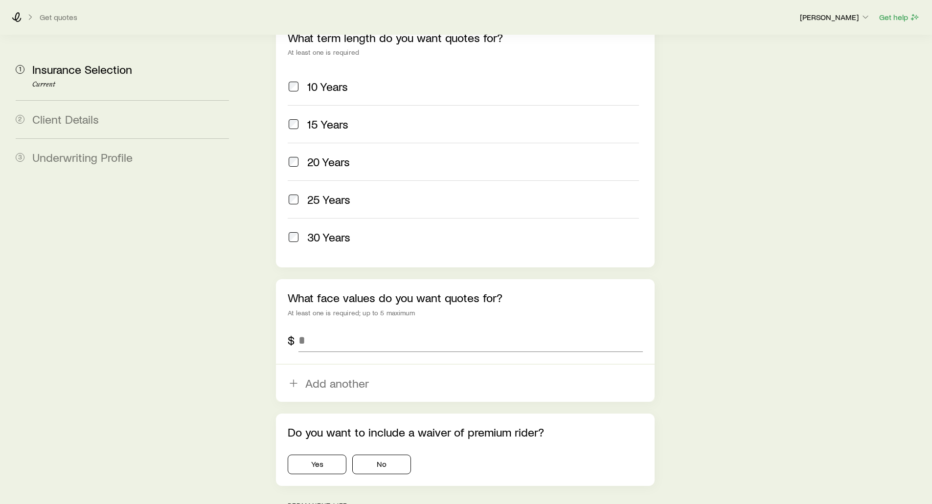
scroll to position [489, 0]
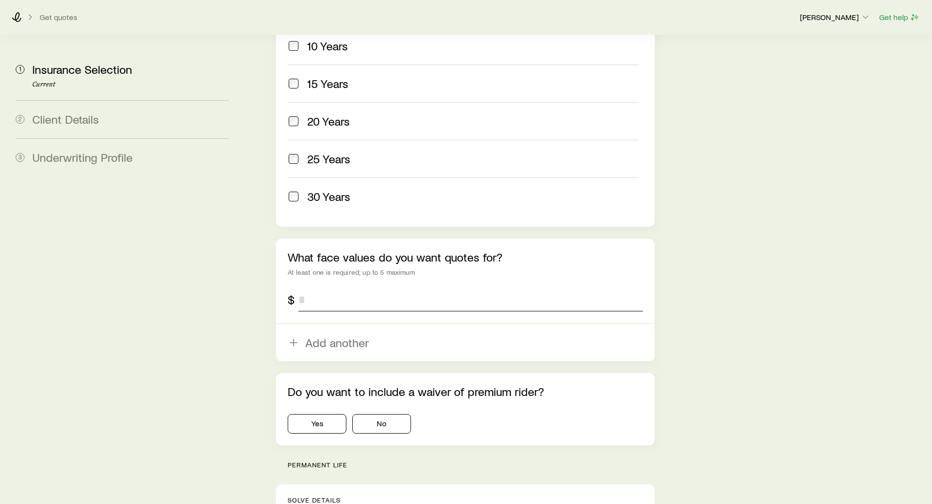
click at [340, 288] on input "tel" at bounding box center [470, 299] width 344 height 23
type input "*******"
click at [176, 326] on aside "1 Insurance Selection Current 2 Client Details 3 Underwriting Profile" at bounding box center [122, 496] width 229 height 1900
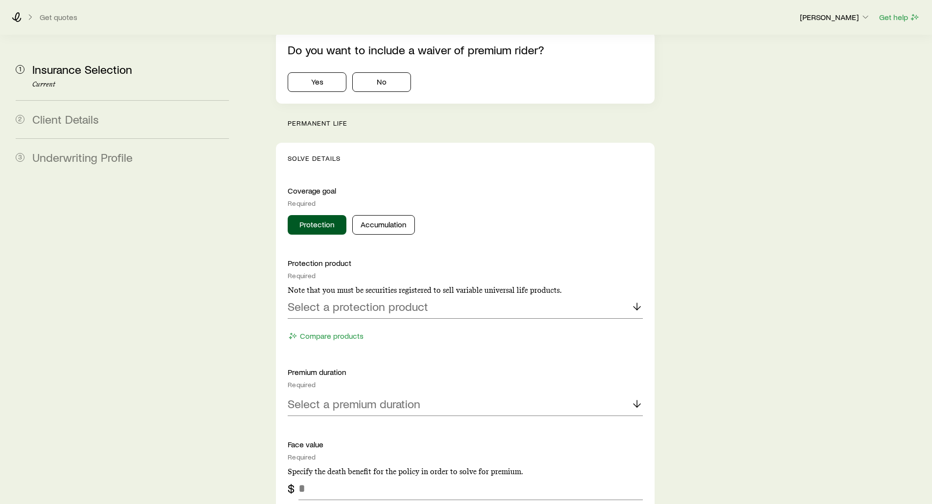
scroll to position [832, 0]
click at [297, 299] on p "Select a protection product" at bounding box center [358, 306] width 140 height 14
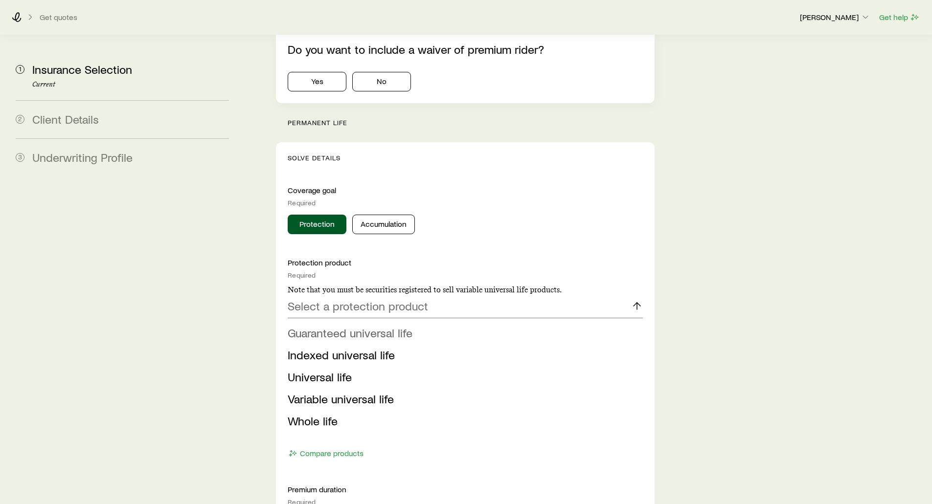
click at [306, 326] on span "Guaranteed universal life" at bounding box center [350, 333] width 125 height 14
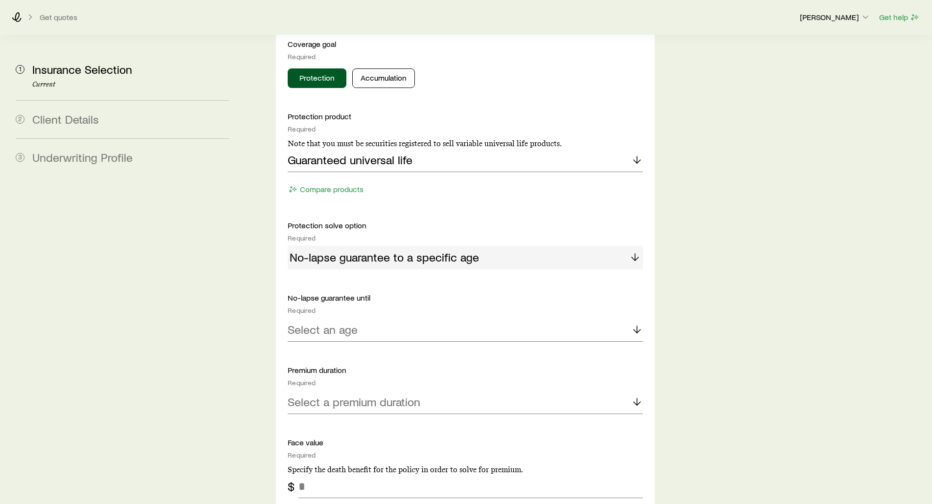
scroll to position [978, 0]
click at [304, 322] on p "Select an age" at bounding box center [323, 329] width 70 height 14
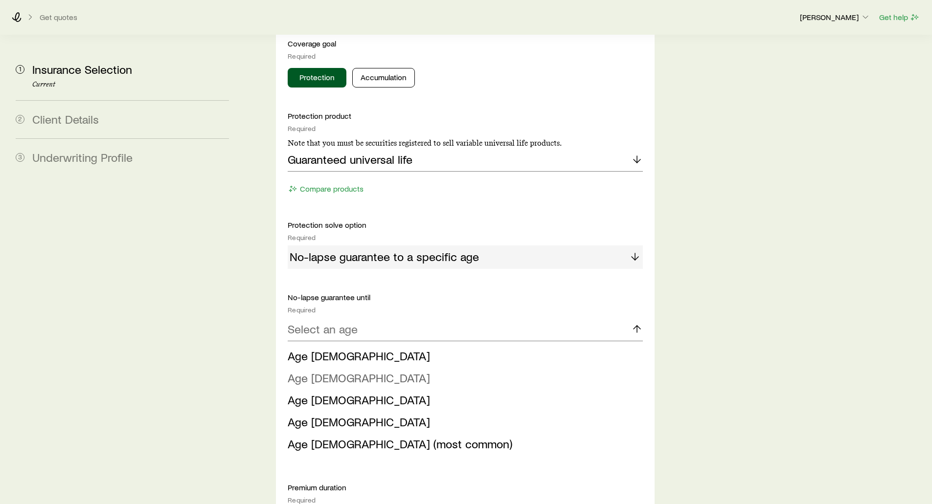
click at [309, 371] on span "Age [DEMOGRAPHIC_DATA]" at bounding box center [359, 378] width 142 height 14
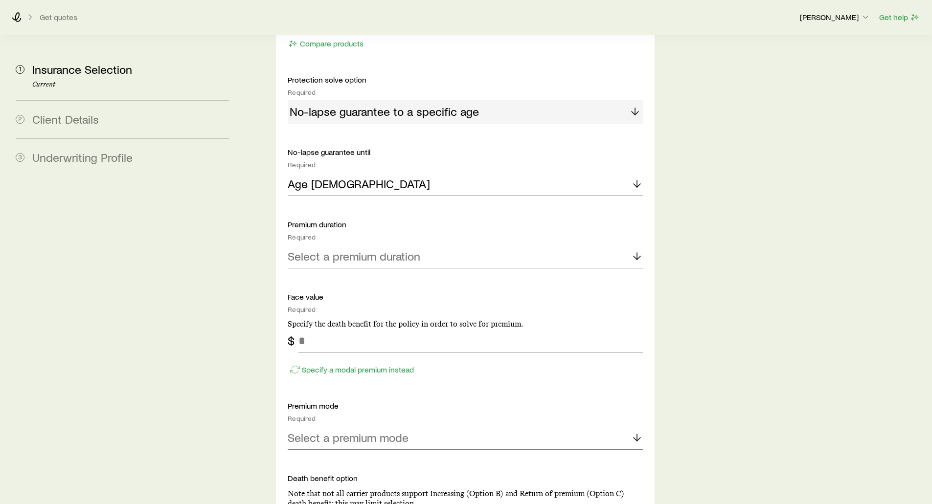
scroll to position [1125, 0]
click at [312, 244] on div "Select a premium duration" at bounding box center [465, 255] width 355 height 23
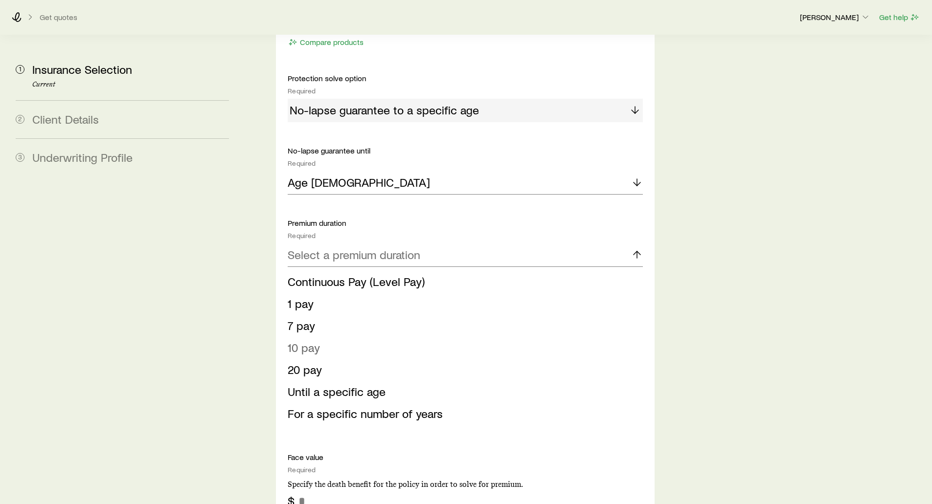
click at [304, 340] on span "10 pay" at bounding box center [304, 347] width 32 height 14
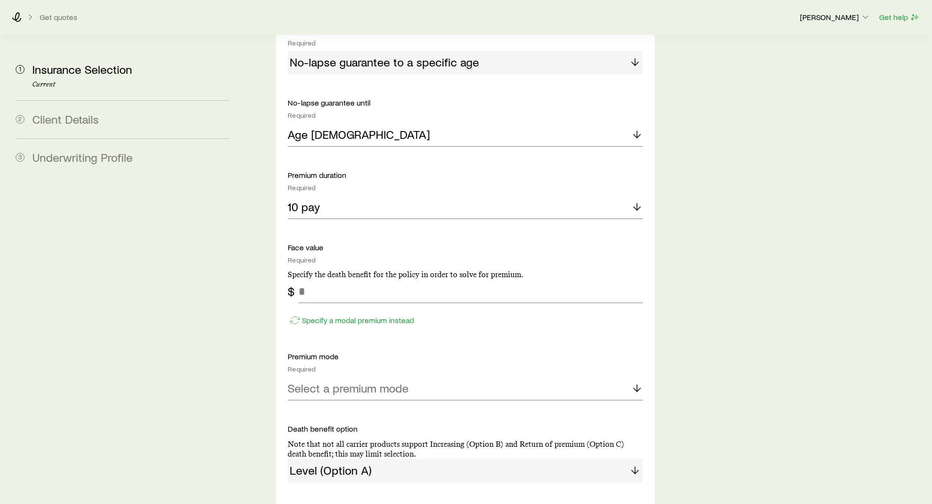
scroll to position [1174, 0]
click at [327, 279] on input "tel" at bounding box center [470, 290] width 344 height 23
type input "*******"
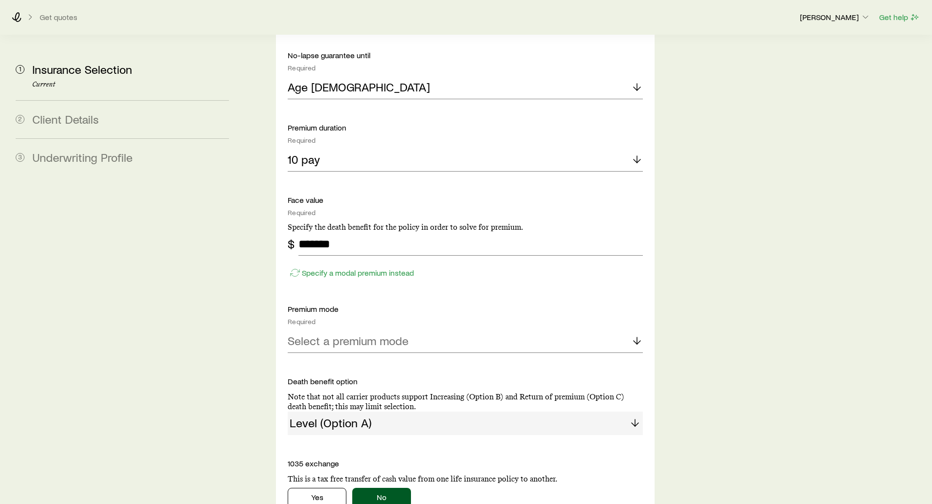
scroll to position [1223, 0]
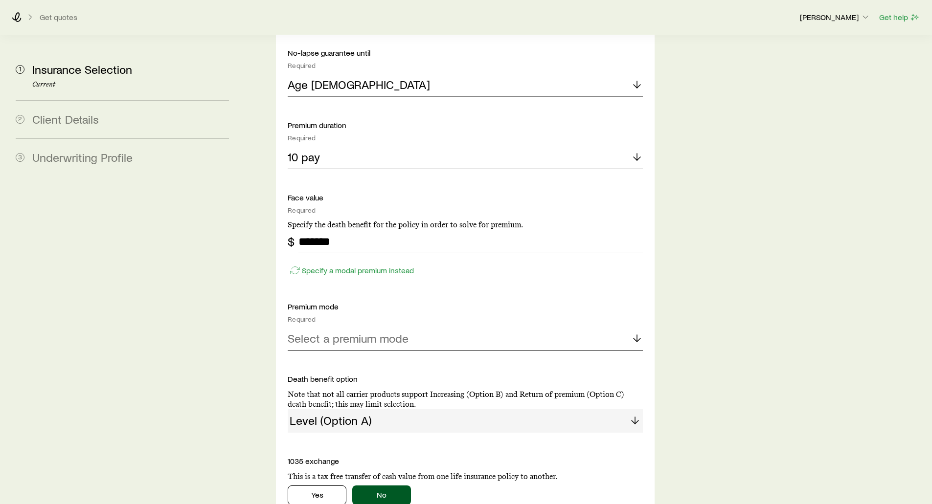
click at [330, 332] on p "Select a premium mode" at bounding box center [348, 339] width 121 height 14
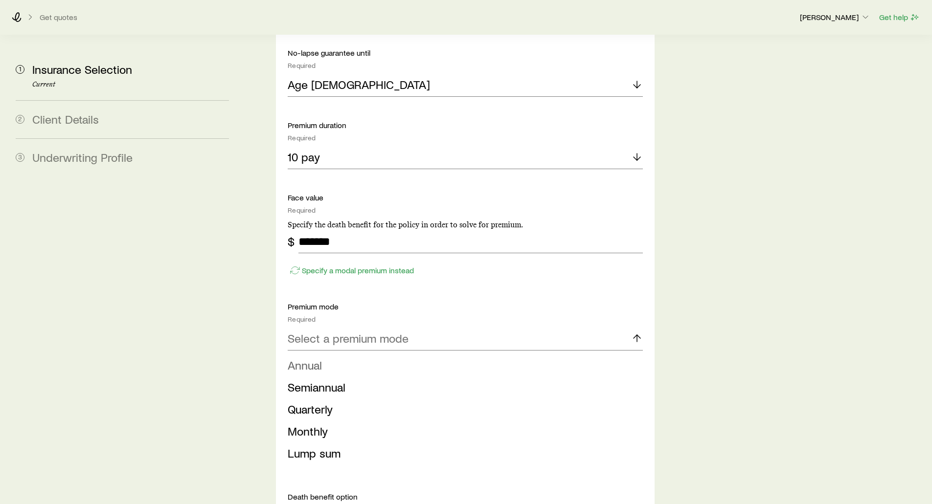
click at [320, 358] on span "Annual" at bounding box center [305, 365] width 34 height 14
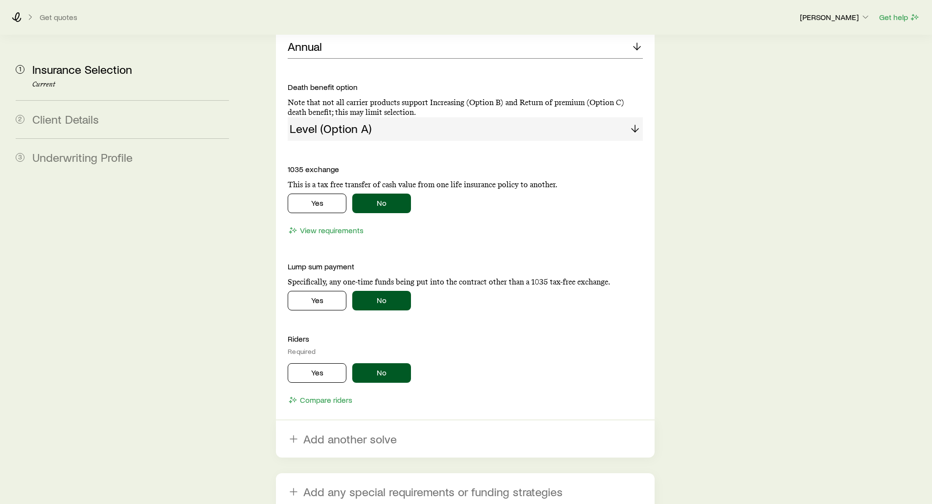
scroll to position [1517, 0]
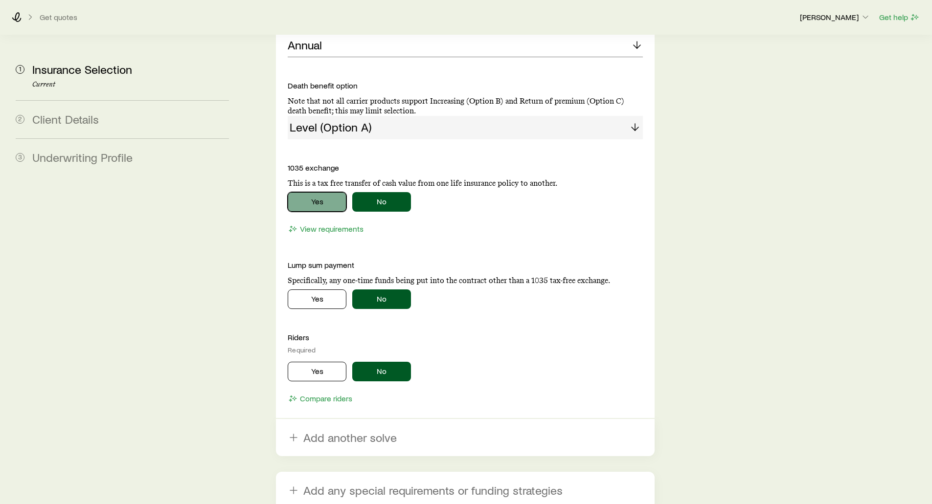
click at [315, 192] on button "Yes" at bounding box center [317, 202] width 59 height 20
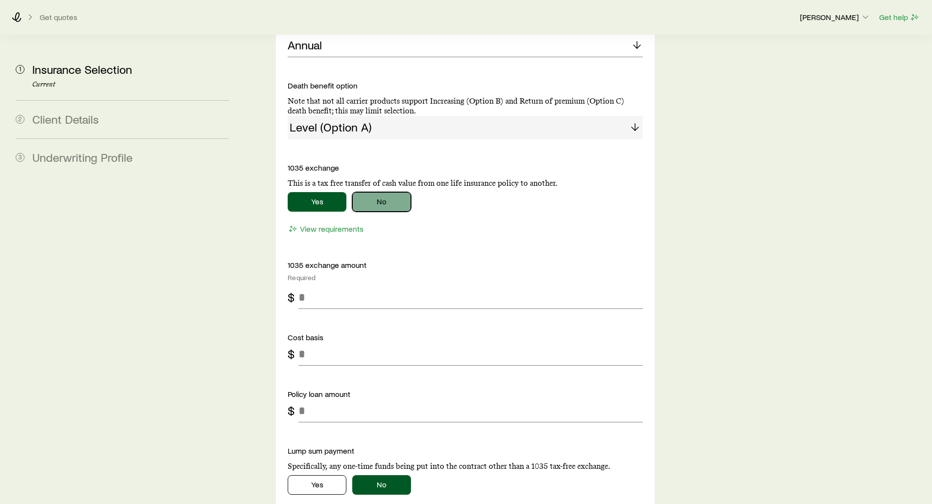
click at [386, 192] on button "No" at bounding box center [381, 202] width 59 height 20
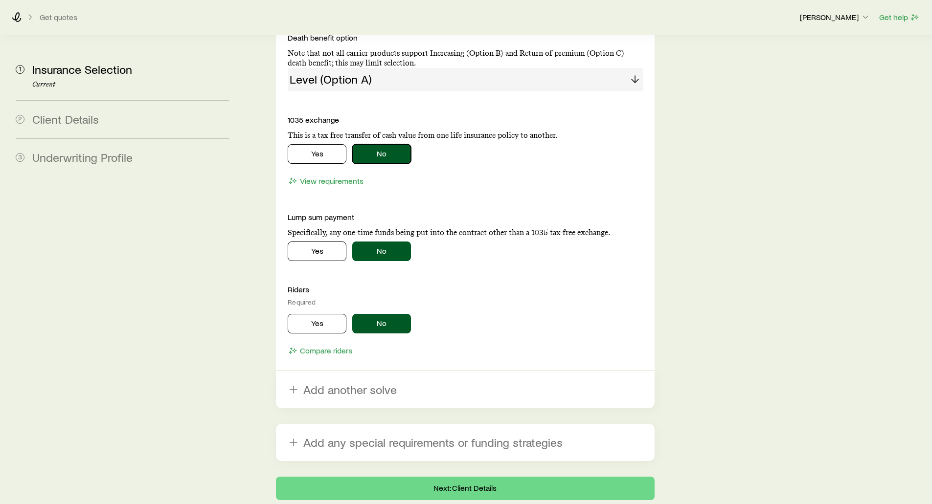
scroll to position [1565, 0]
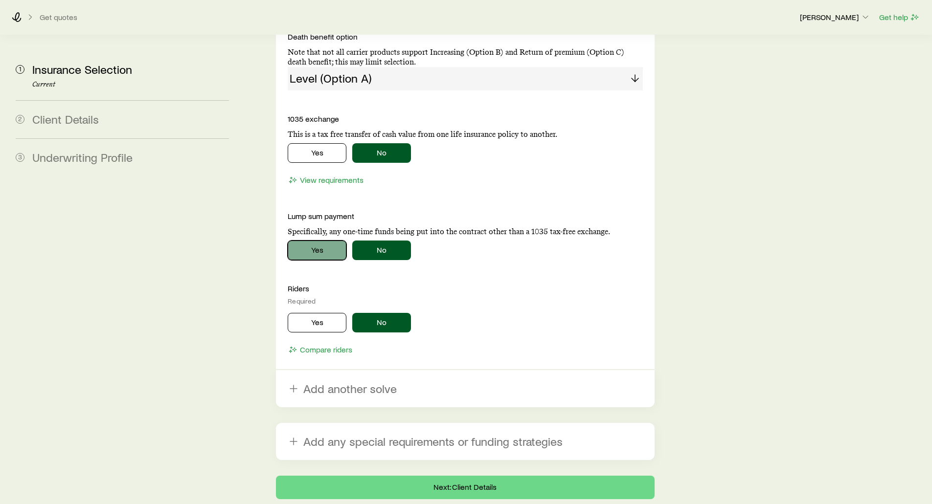
click at [309, 241] on button "Yes" at bounding box center [317, 251] width 59 height 20
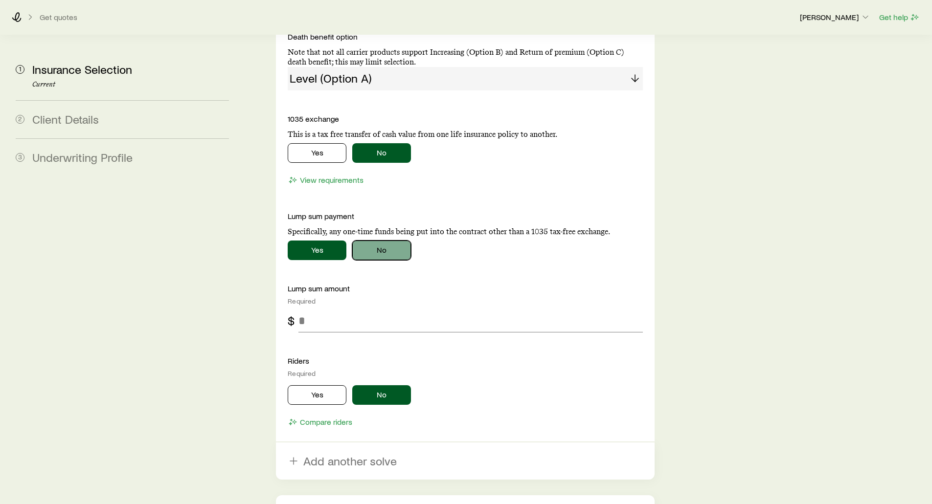
click at [365, 241] on button "No" at bounding box center [381, 251] width 59 height 20
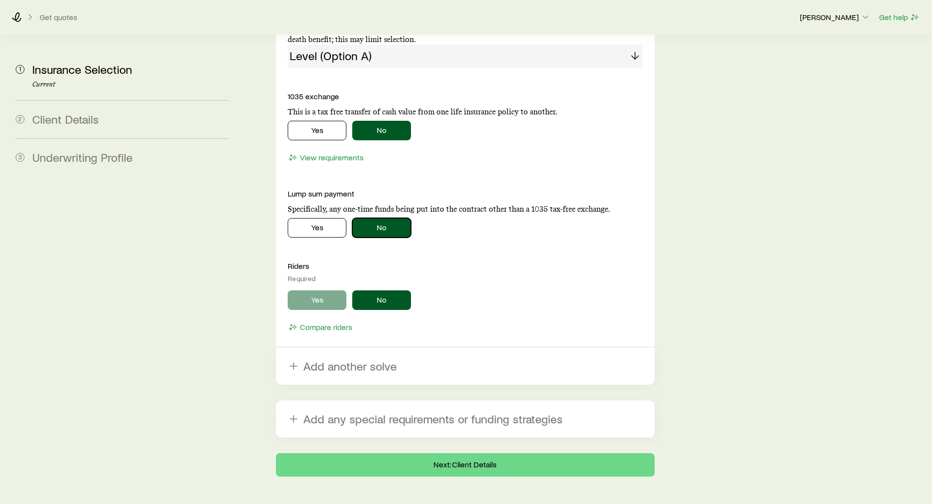
scroll to position [1588, 0]
click at [309, 290] on button "Yes" at bounding box center [317, 300] width 59 height 20
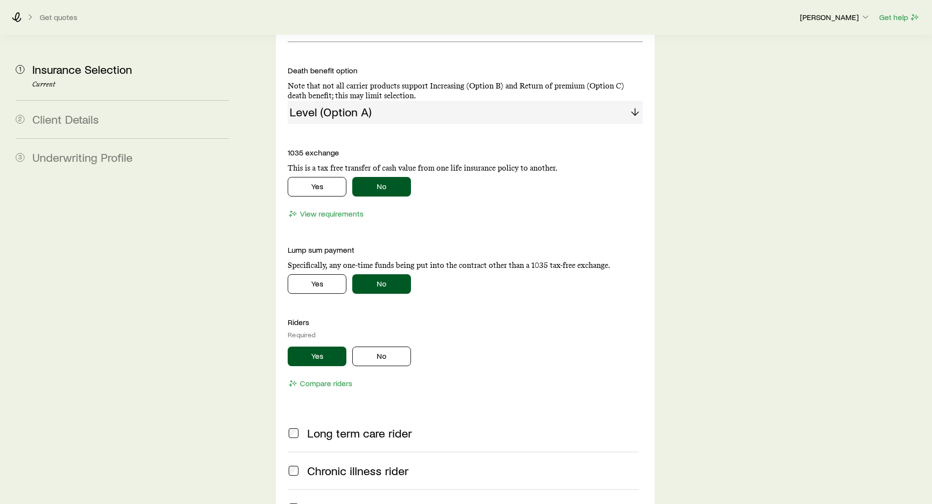
scroll to position [1520, 0]
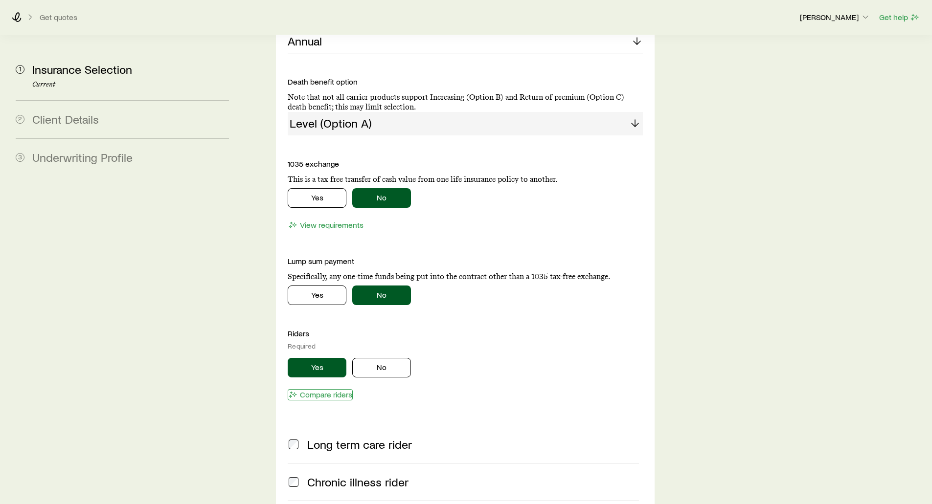
click at [323, 389] on button "Compare riders" at bounding box center [320, 394] width 65 height 11
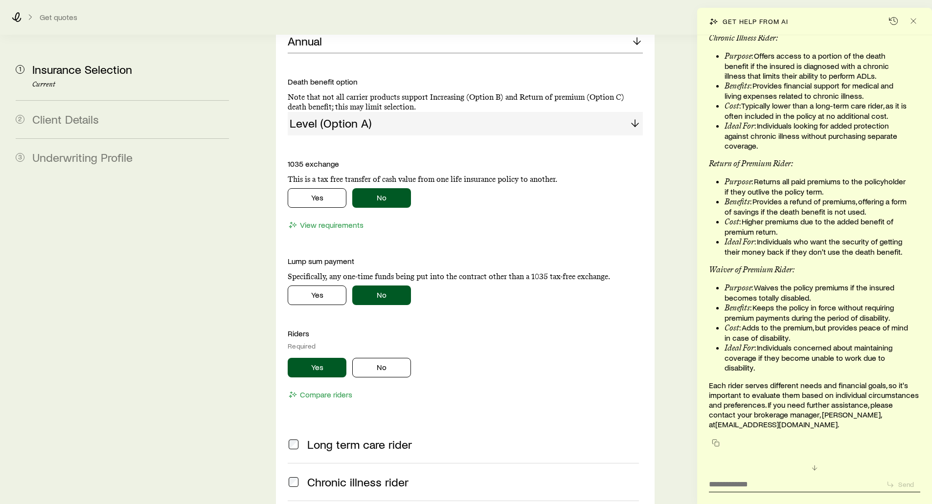
scroll to position [87667, 0]
click at [911, 23] on icon "Close" at bounding box center [913, 21] width 10 height 10
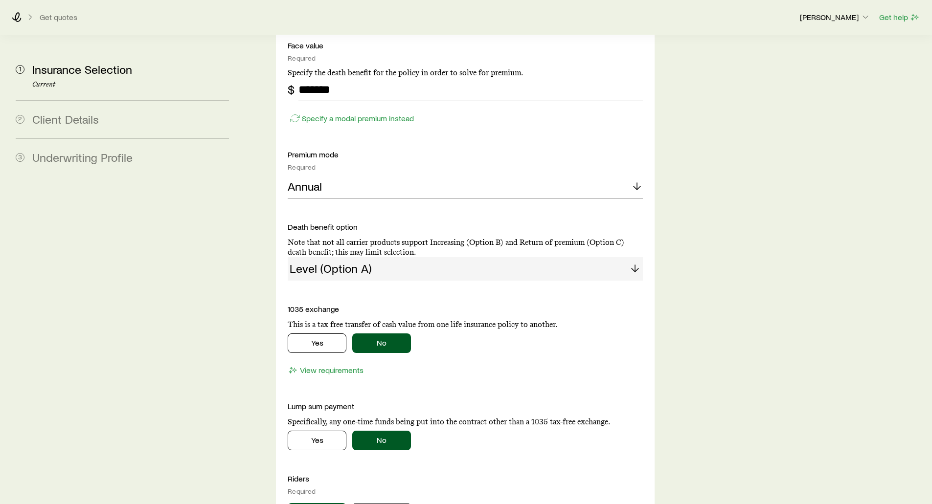
scroll to position [1374, 0]
click at [307, 366] on button "View requirements" at bounding box center [326, 371] width 76 height 11
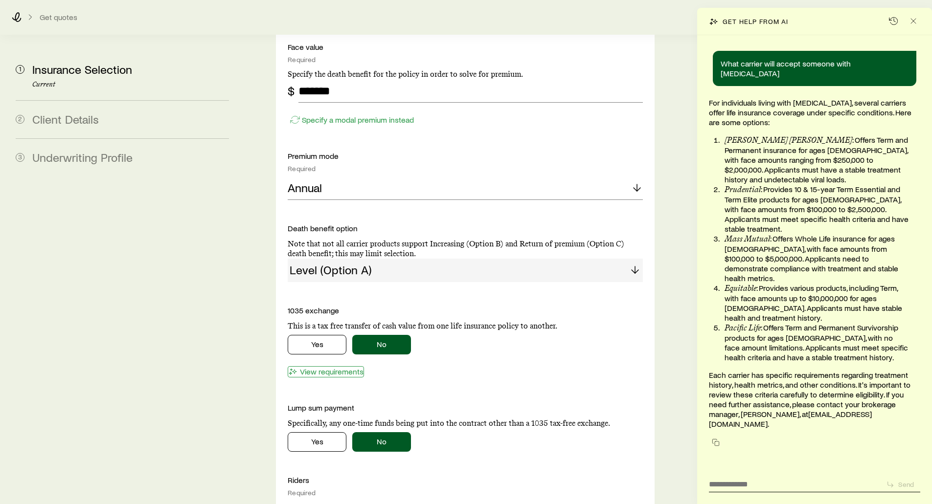
scroll to position [87797, 0]
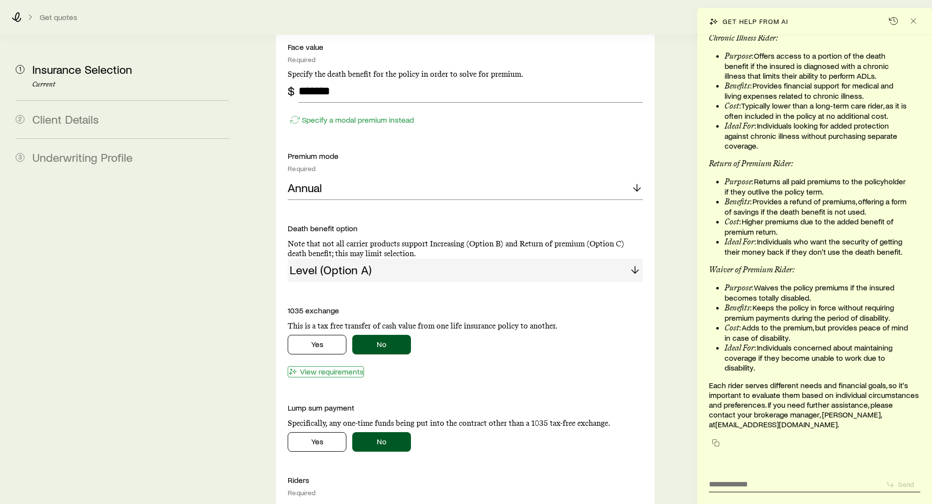
click at [306, 366] on button "View requirements" at bounding box center [326, 371] width 76 height 11
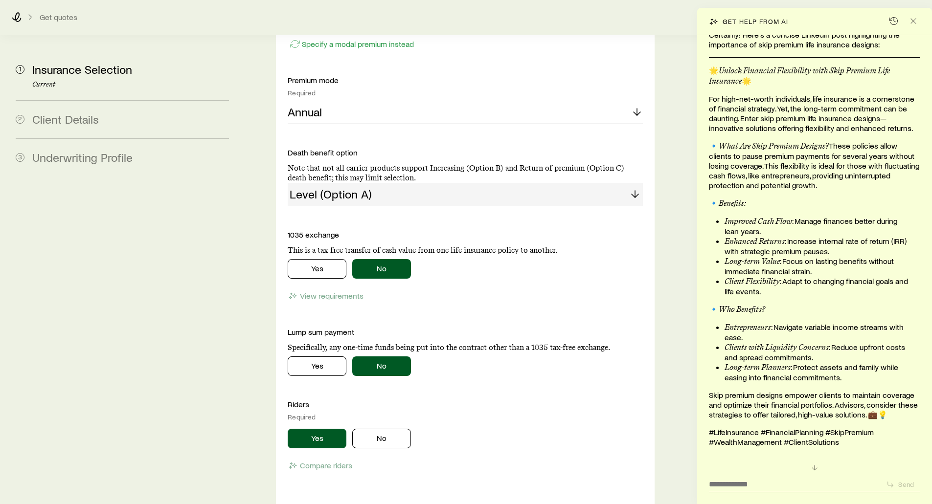
scroll to position [1471, 0]
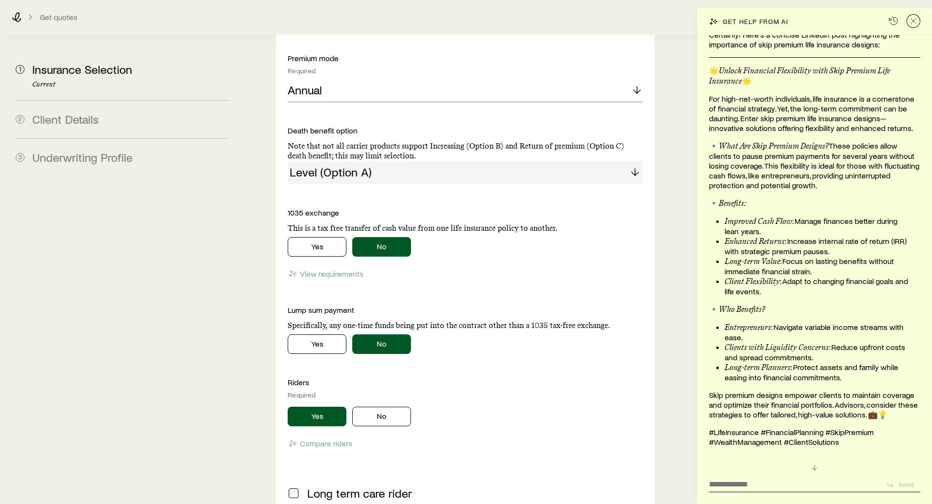
click at [911, 23] on line "Close" at bounding box center [913, 21] width 5 height 5
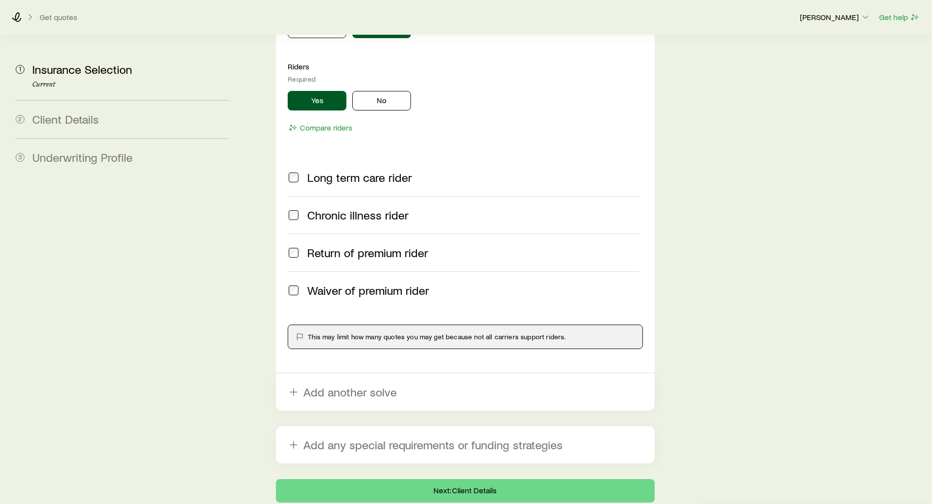
scroll to position [1814, 0]
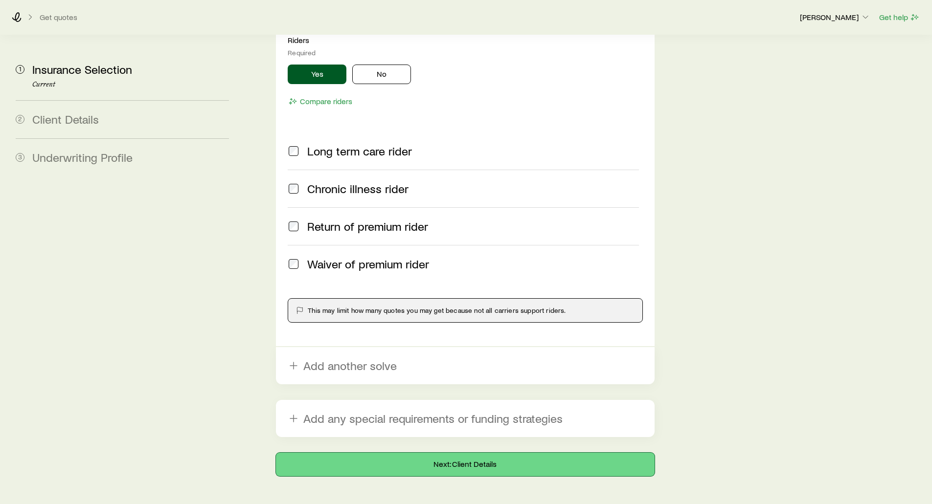
click at [440, 453] on button "Next: Client Details" at bounding box center [465, 464] width 378 height 23
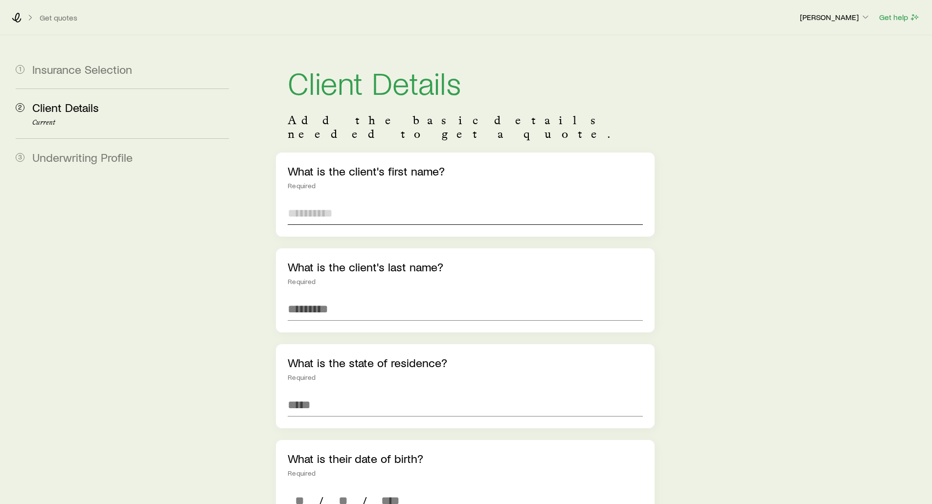
click at [288, 202] on input "text" at bounding box center [465, 213] width 355 height 23
type input "***"
click at [323, 297] on input "text" at bounding box center [465, 308] width 355 height 23
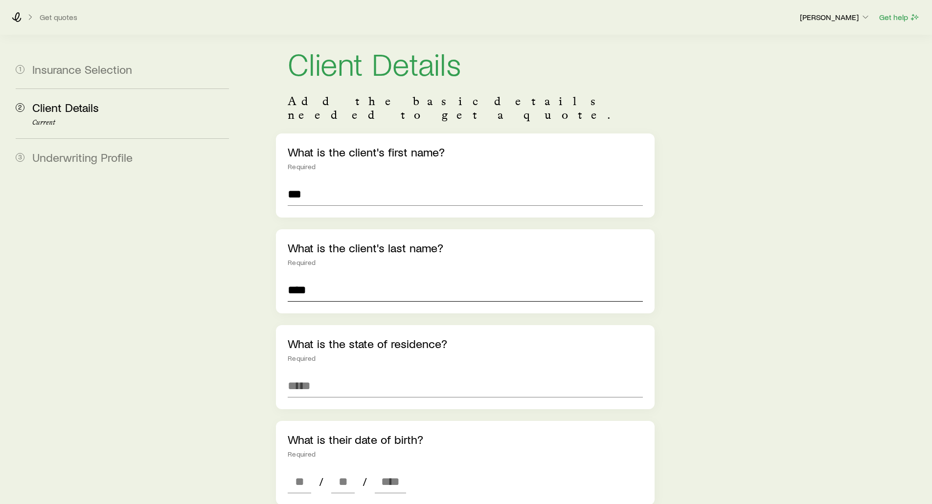
scroll to position [147, 0]
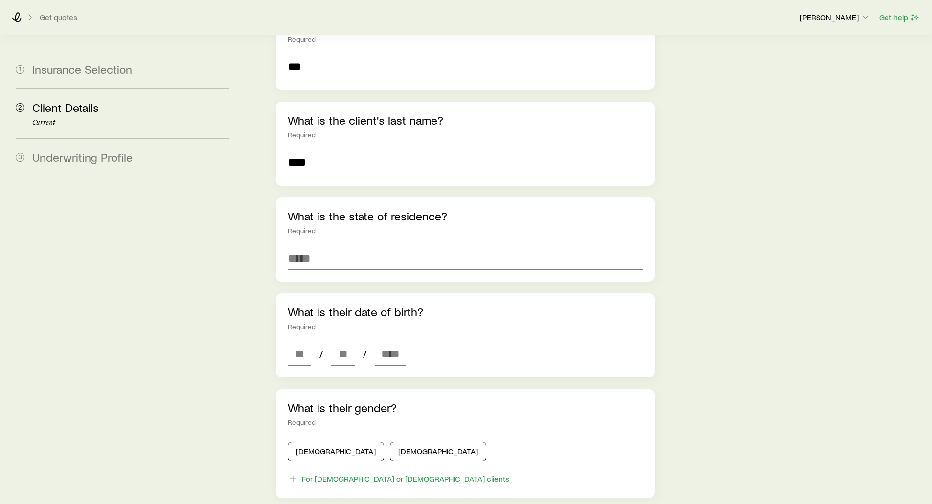
type input "****"
click at [285, 237] on div "What is the state of residence? Required" at bounding box center [465, 240] width 378 height 84
click at [302, 247] on input at bounding box center [465, 258] width 355 height 23
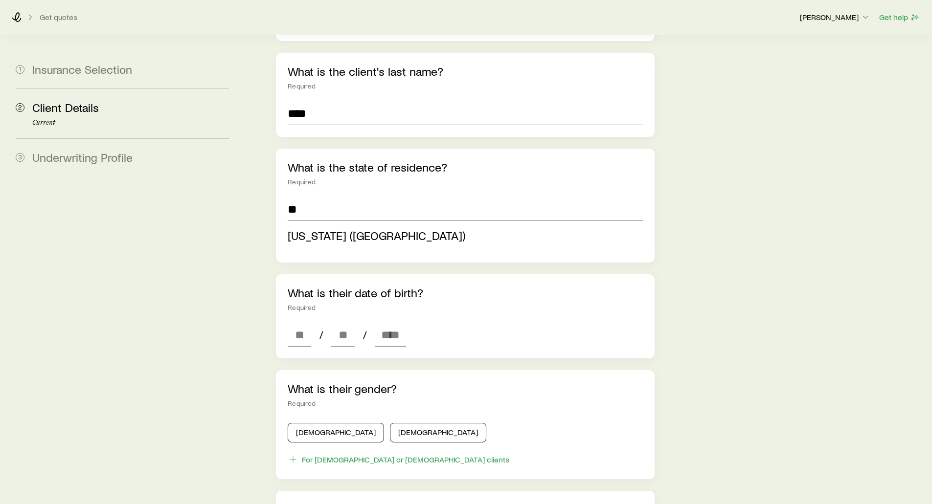
click at [302, 228] on span "[US_STATE] ([GEOGRAPHIC_DATA])" at bounding box center [377, 235] width 178 height 14
type input "**********"
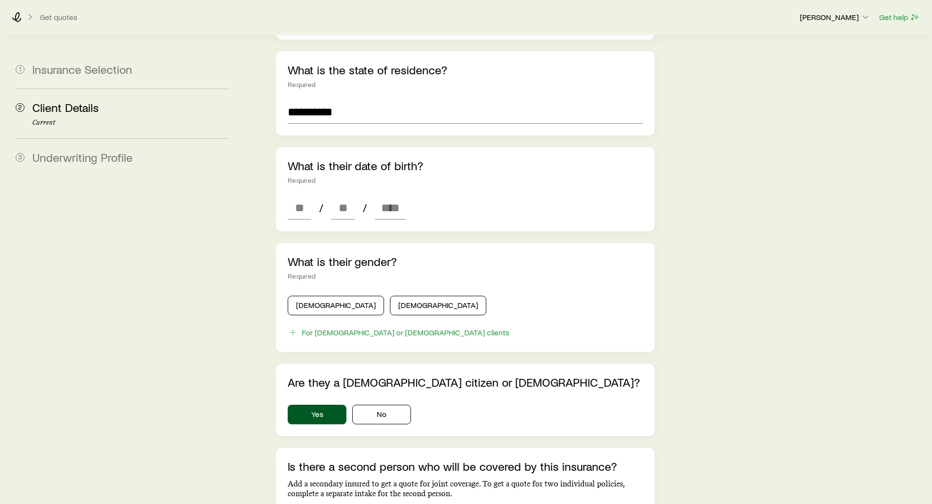
scroll to position [294, 0]
click at [298, 196] on input at bounding box center [299, 207] width 23 height 23
type input "**"
type input "****"
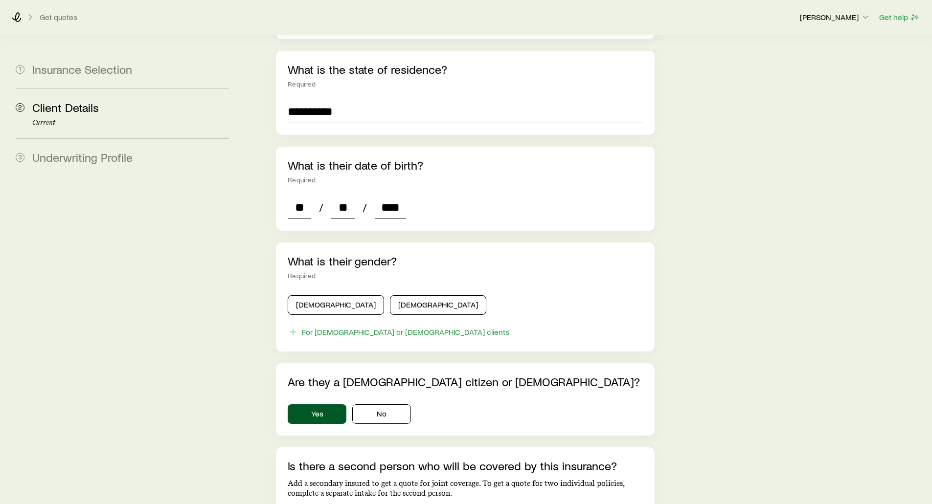
type input "*"
type input "****"
click at [313, 295] on button "[DEMOGRAPHIC_DATA]" at bounding box center [336, 305] width 96 height 20
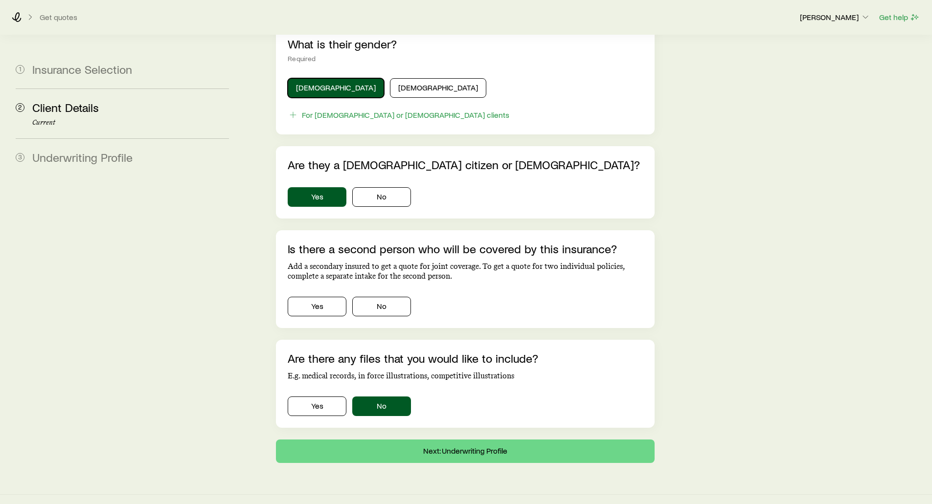
scroll to position [511, 0]
click at [371, 296] on button "No" at bounding box center [381, 306] width 59 height 20
click at [309, 396] on button "Yes" at bounding box center [317, 406] width 59 height 20
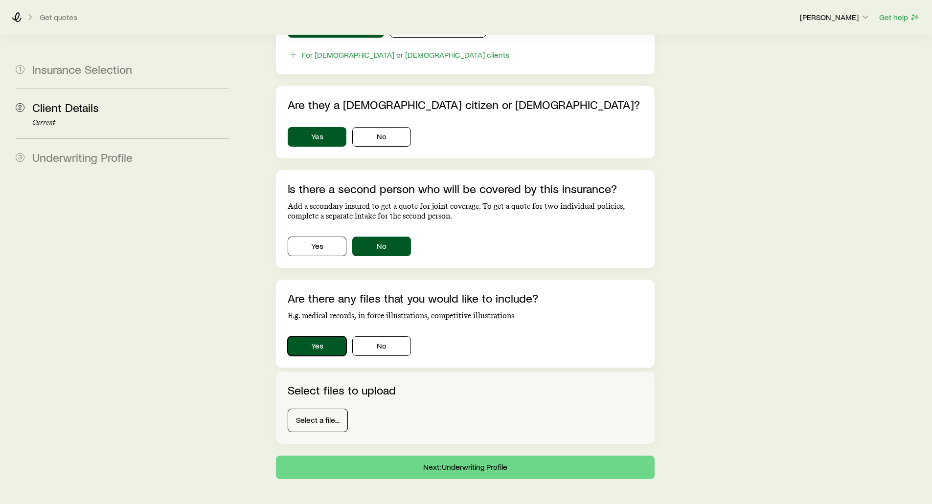
scroll to position [588, 0]
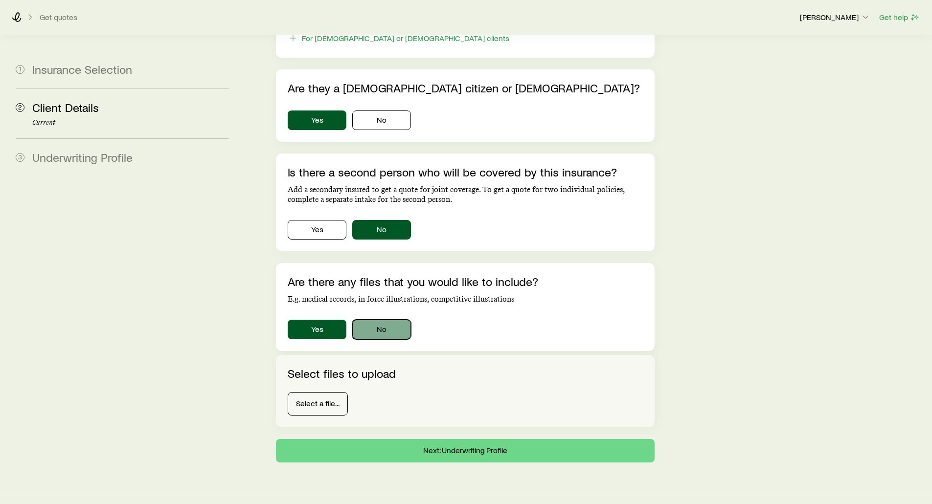
click at [387, 320] on button "No" at bounding box center [381, 330] width 59 height 20
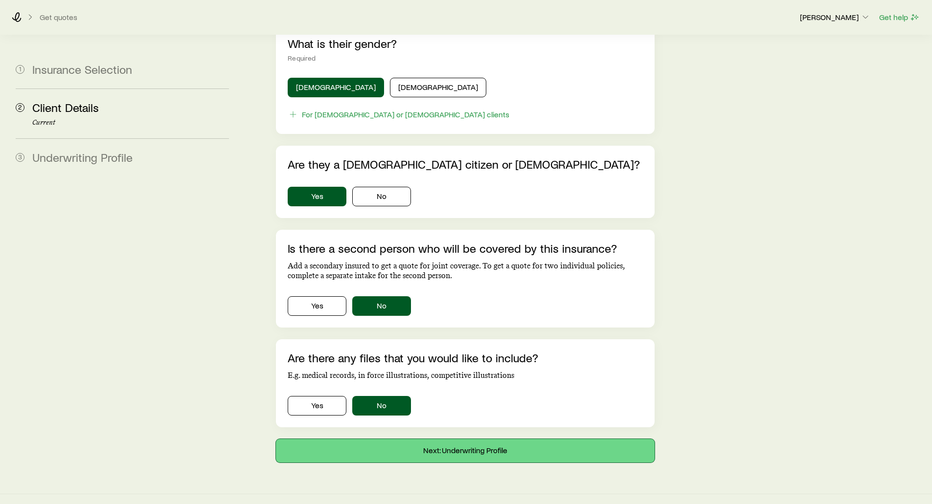
click at [430, 439] on button "Next: Underwriting Profile" at bounding box center [465, 450] width 378 height 23
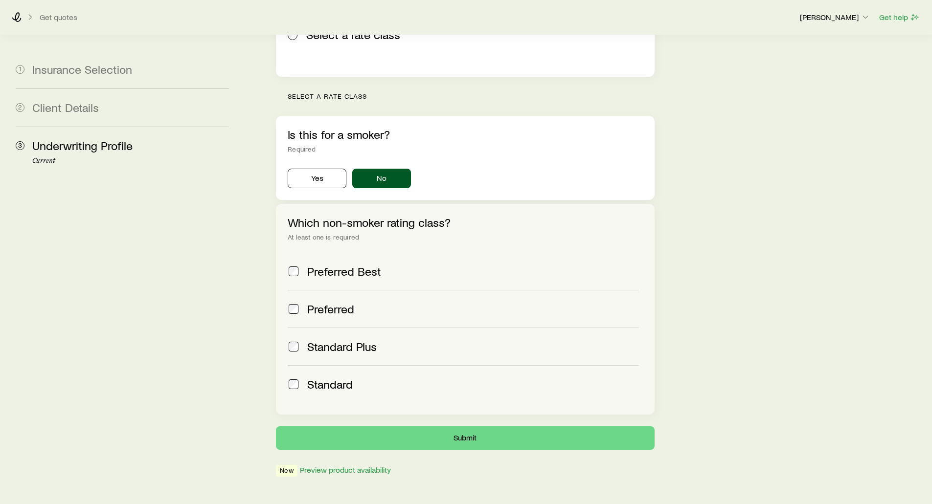
scroll to position [251, 0]
click at [450, 426] on button "Submit" at bounding box center [465, 437] width 378 height 23
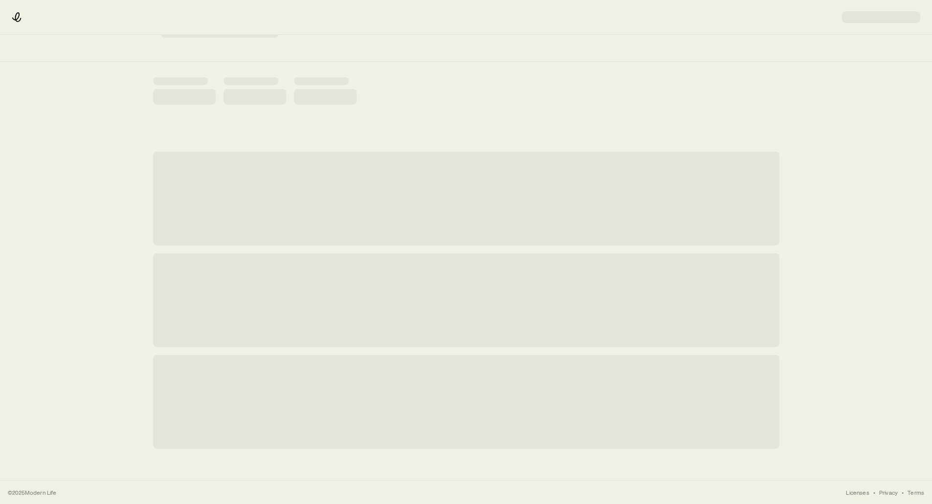
scroll to position [0, 0]
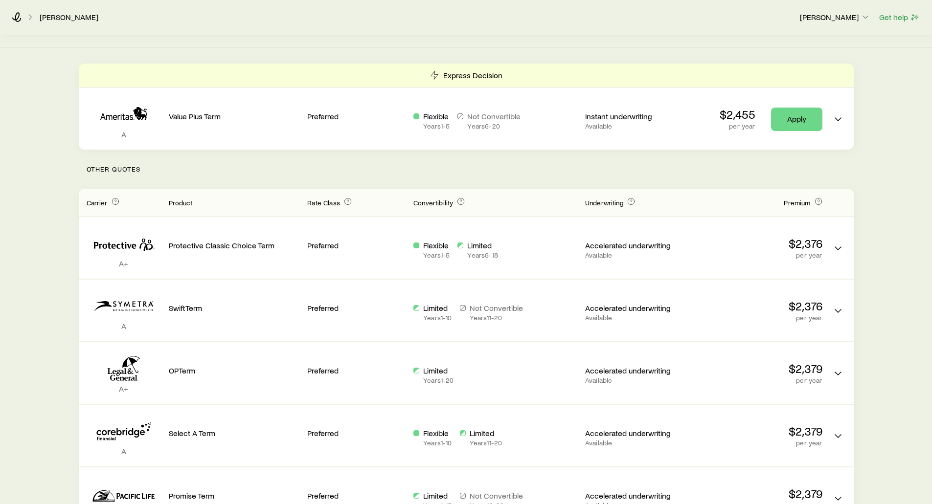
scroll to position [196, 0]
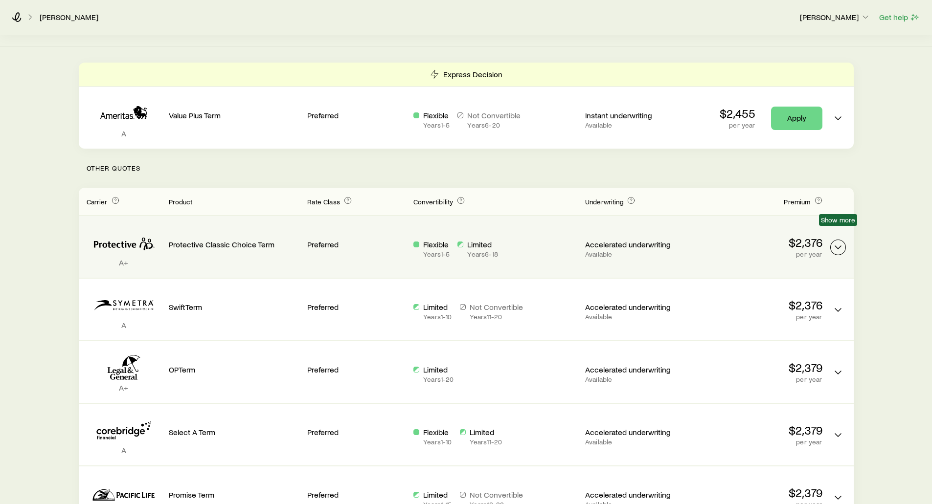
click at [837, 242] on icon "Term quotes" at bounding box center [838, 248] width 12 height 12
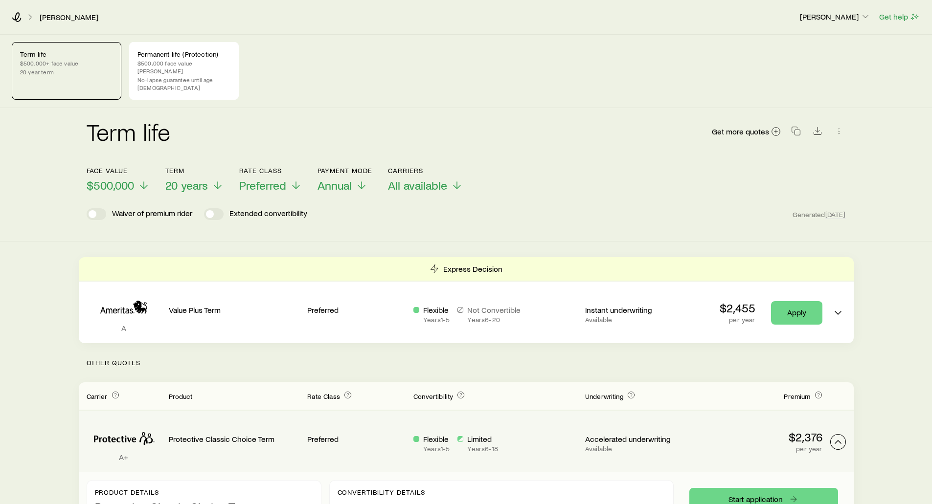
scroll to position [0, 0]
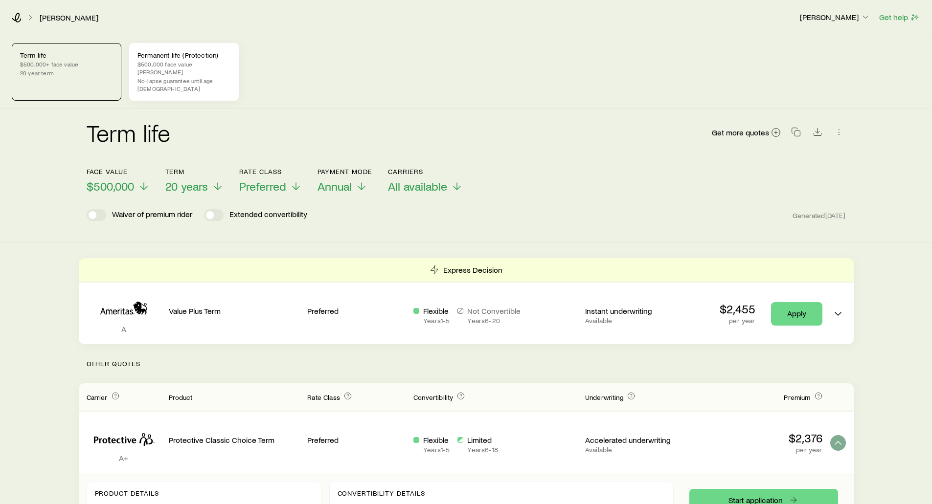
click at [149, 62] on p "$500,000 face value [PERSON_NAME]" at bounding box center [183, 68] width 93 height 16
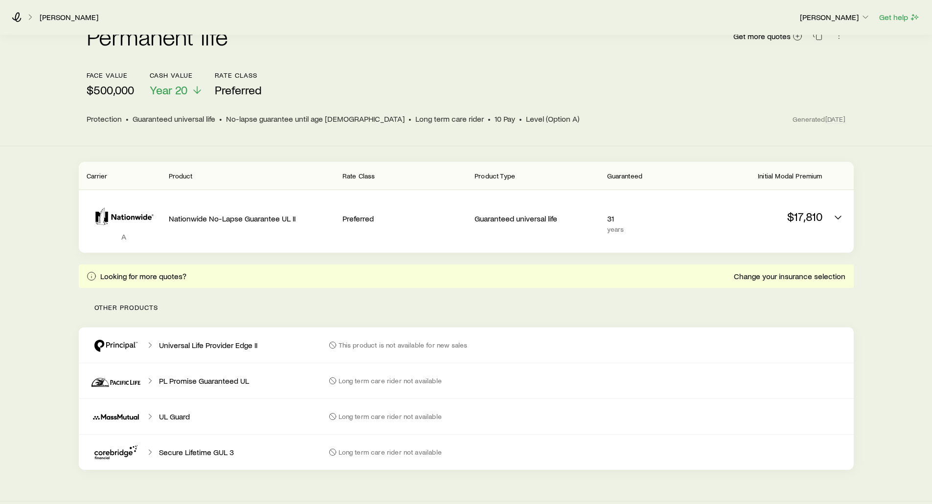
scroll to position [98, 0]
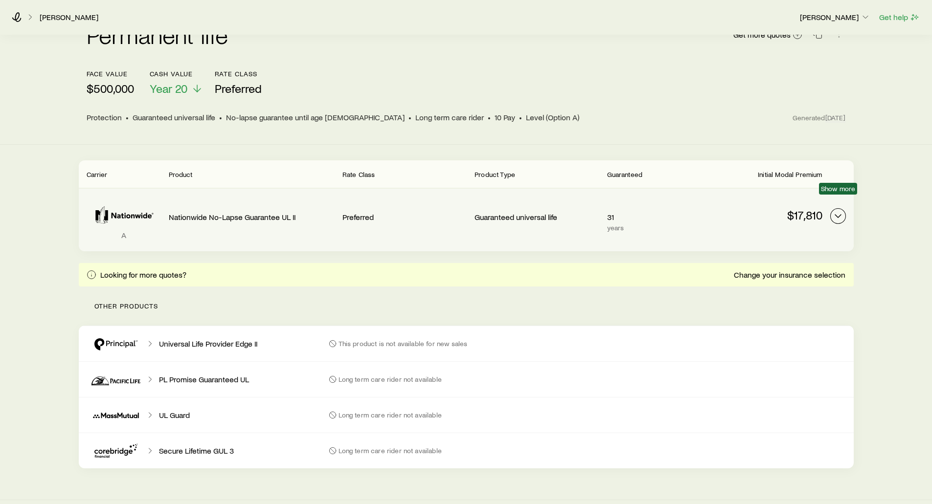
click at [836, 215] on polyline "Permanent quotes" at bounding box center [838, 216] width 6 height 3
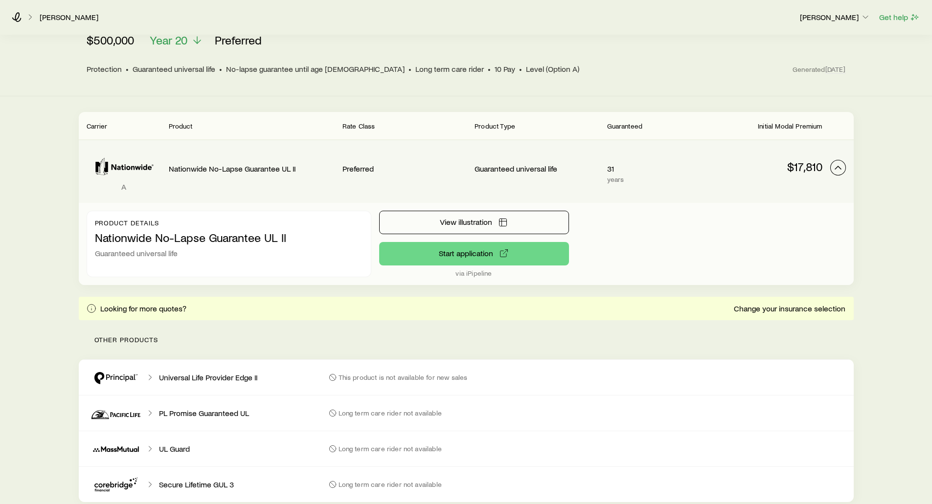
scroll to position [147, 0]
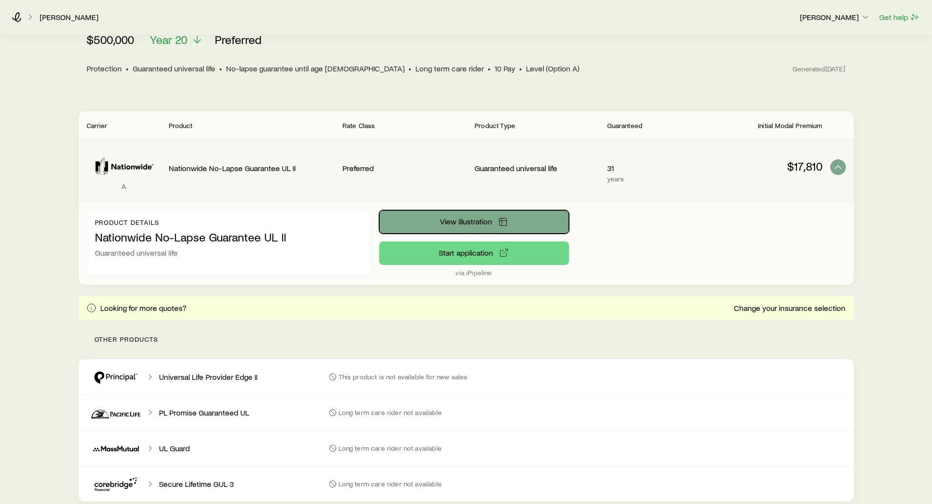
click at [453, 218] on span "View illustration" at bounding box center [466, 222] width 52 height 8
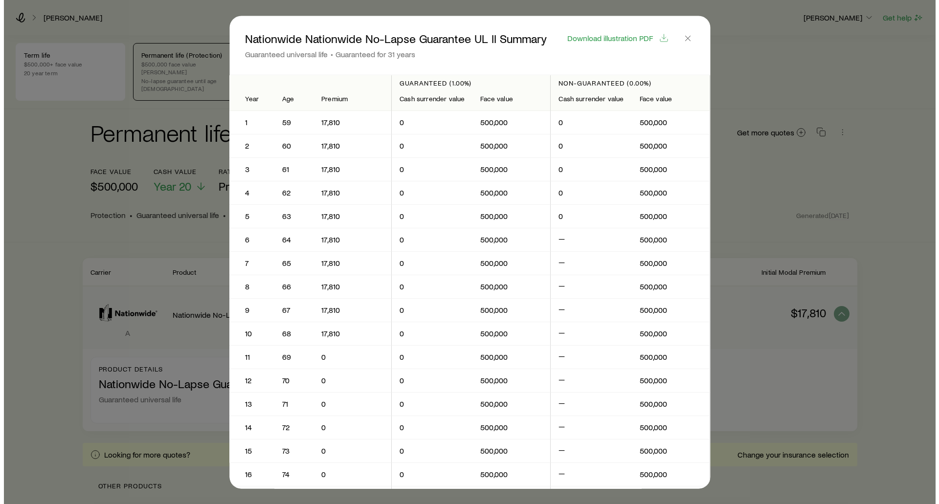
scroll to position [0, 0]
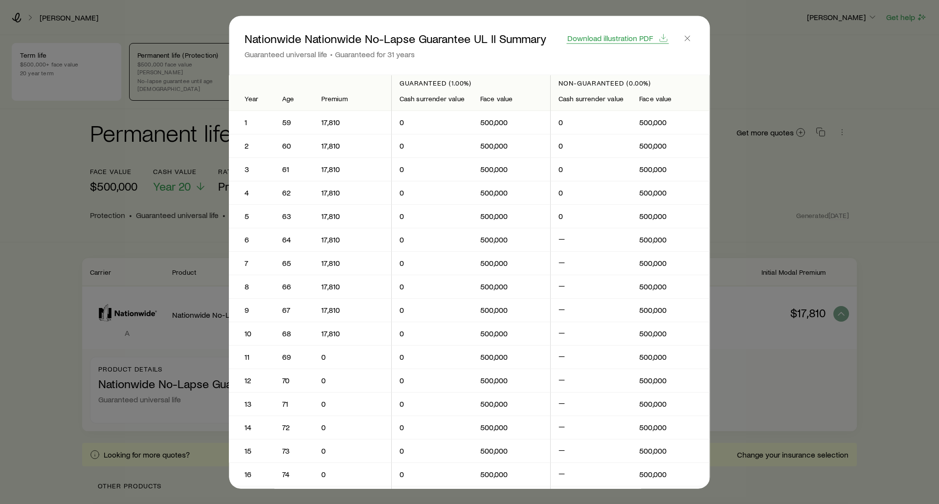
click at [622, 37] on span "Download illustration PDF" at bounding box center [610, 38] width 86 height 8
click at [686, 36] on icon "button" at bounding box center [688, 38] width 10 height 10
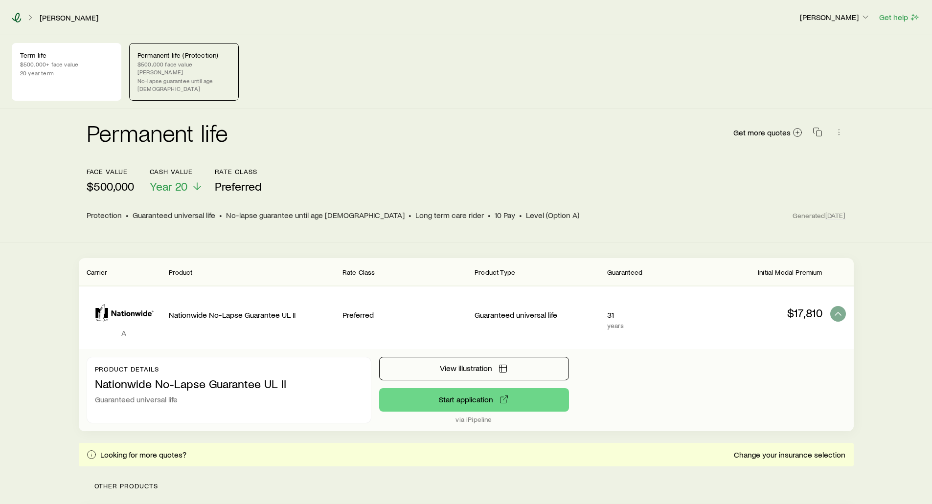
click at [18, 14] on icon at bounding box center [17, 18] width 10 height 10
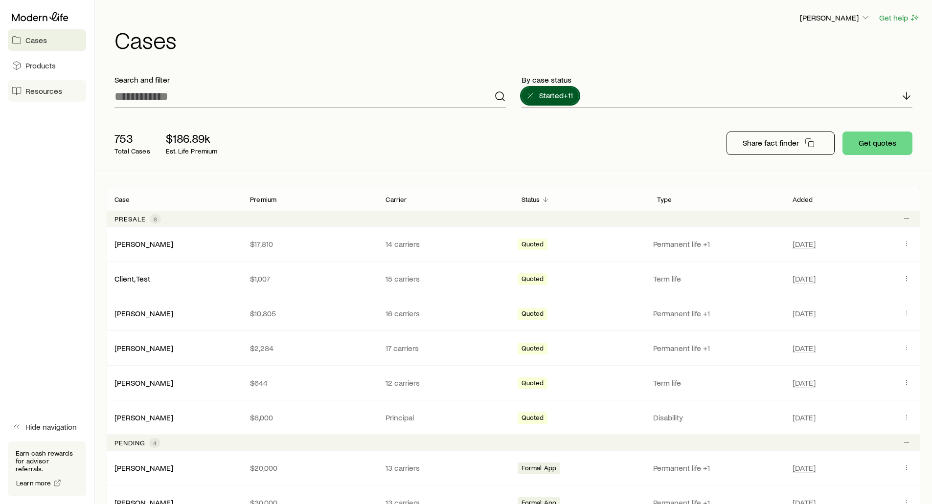
click at [54, 97] on link "Resources" at bounding box center [47, 91] width 78 height 22
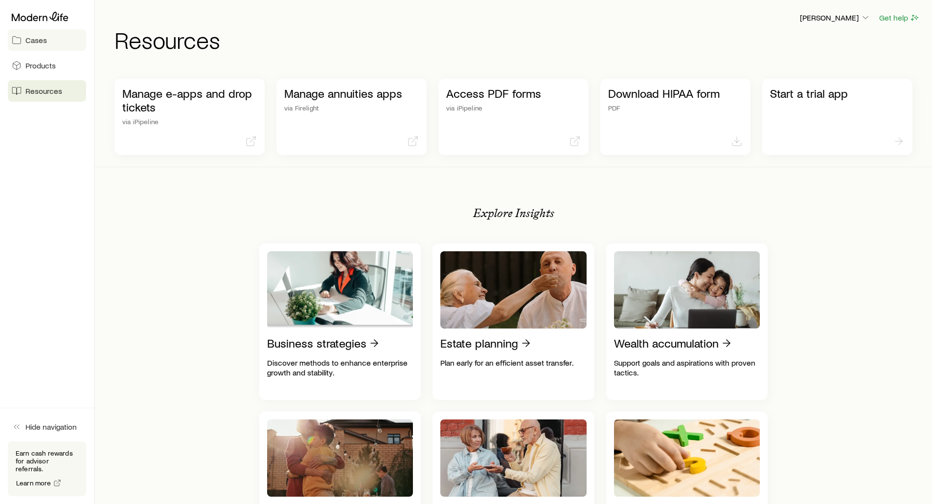
click at [40, 34] on link "Cases" at bounding box center [47, 40] width 78 height 22
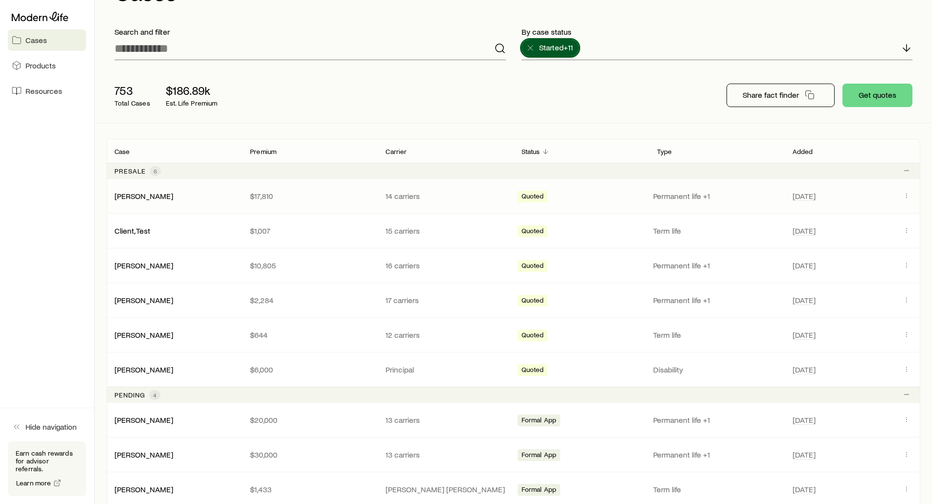
scroll to position [49, 0]
click at [400, 81] on div "753 Total Cases $186.89k Est. Life Premium" at bounding box center [263, 94] width 313 height 39
click at [27, 92] on span "Resources" at bounding box center [43, 91] width 37 height 10
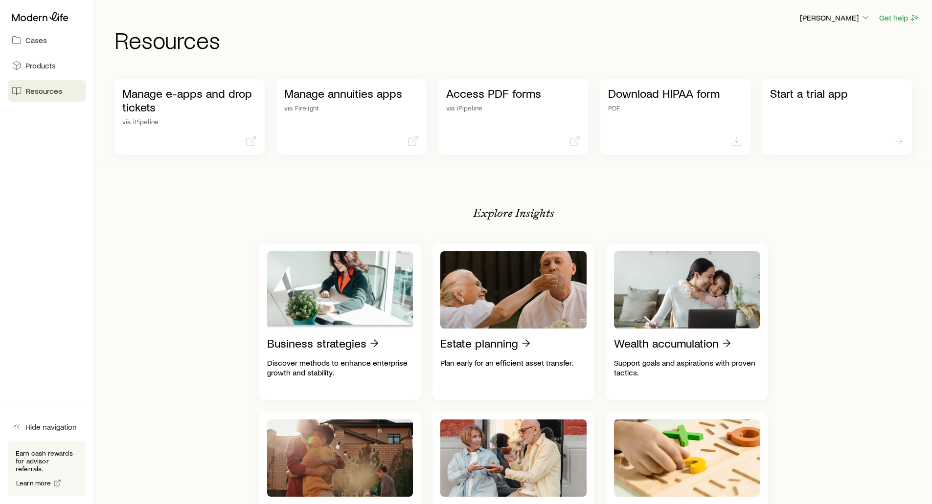
click at [638, 57] on div "[PERSON_NAME] Get help Resources" at bounding box center [514, 31] width 814 height 63
click at [27, 42] on span "Cases" at bounding box center [36, 40] width 22 height 10
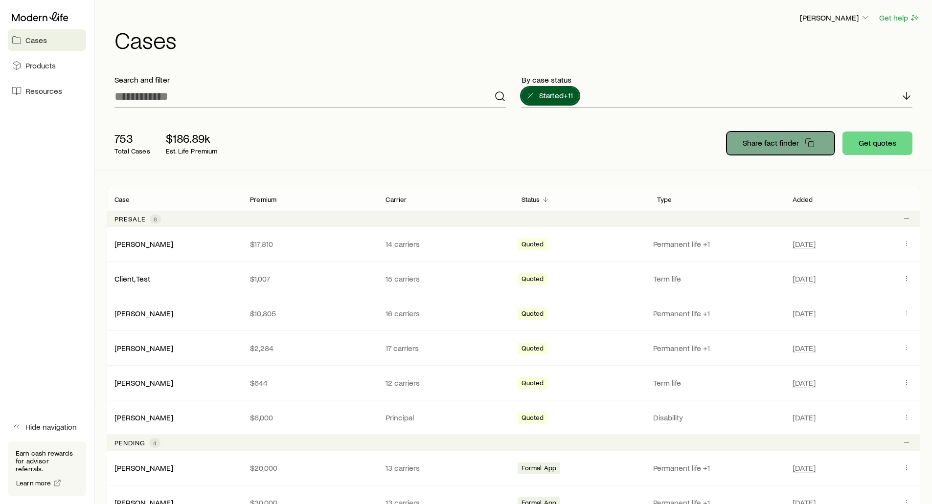
click at [788, 145] on p "Share fact finder" at bounding box center [771, 143] width 56 height 10
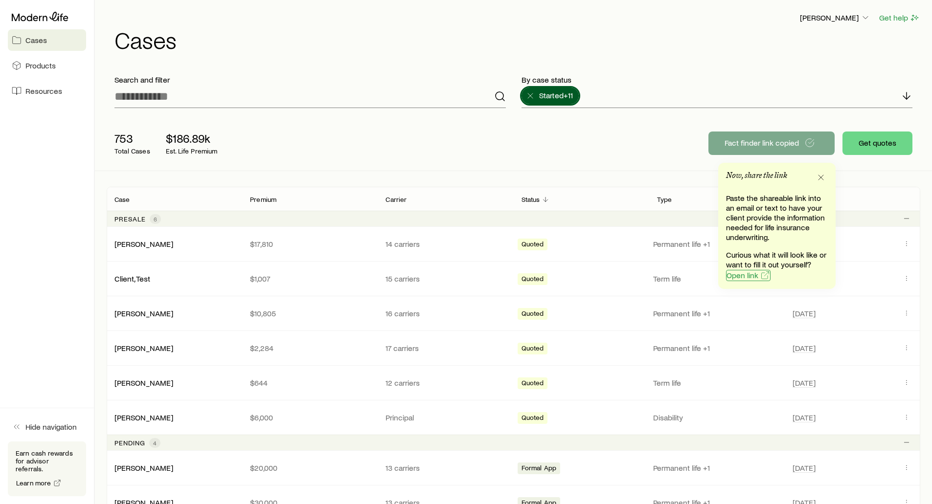
click at [741, 276] on span "Open link" at bounding box center [742, 276] width 32 height 8
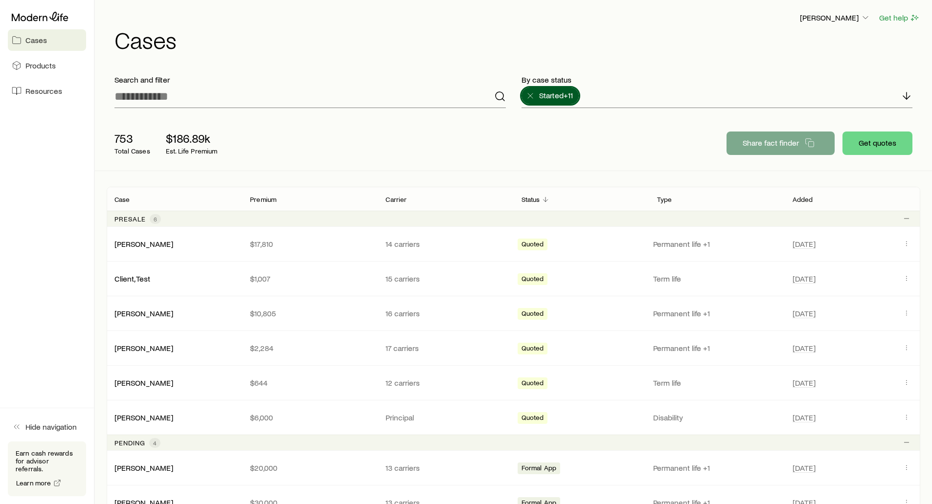
click at [445, 51] on div "[PERSON_NAME] Get help Cases" at bounding box center [514, 31] width 814 height 63
click at [353, 28] on h1 "Cases" at bounding box center [517, 39] width 806 height 23
